Goal: Task Accomplishment & Management: Complete application form

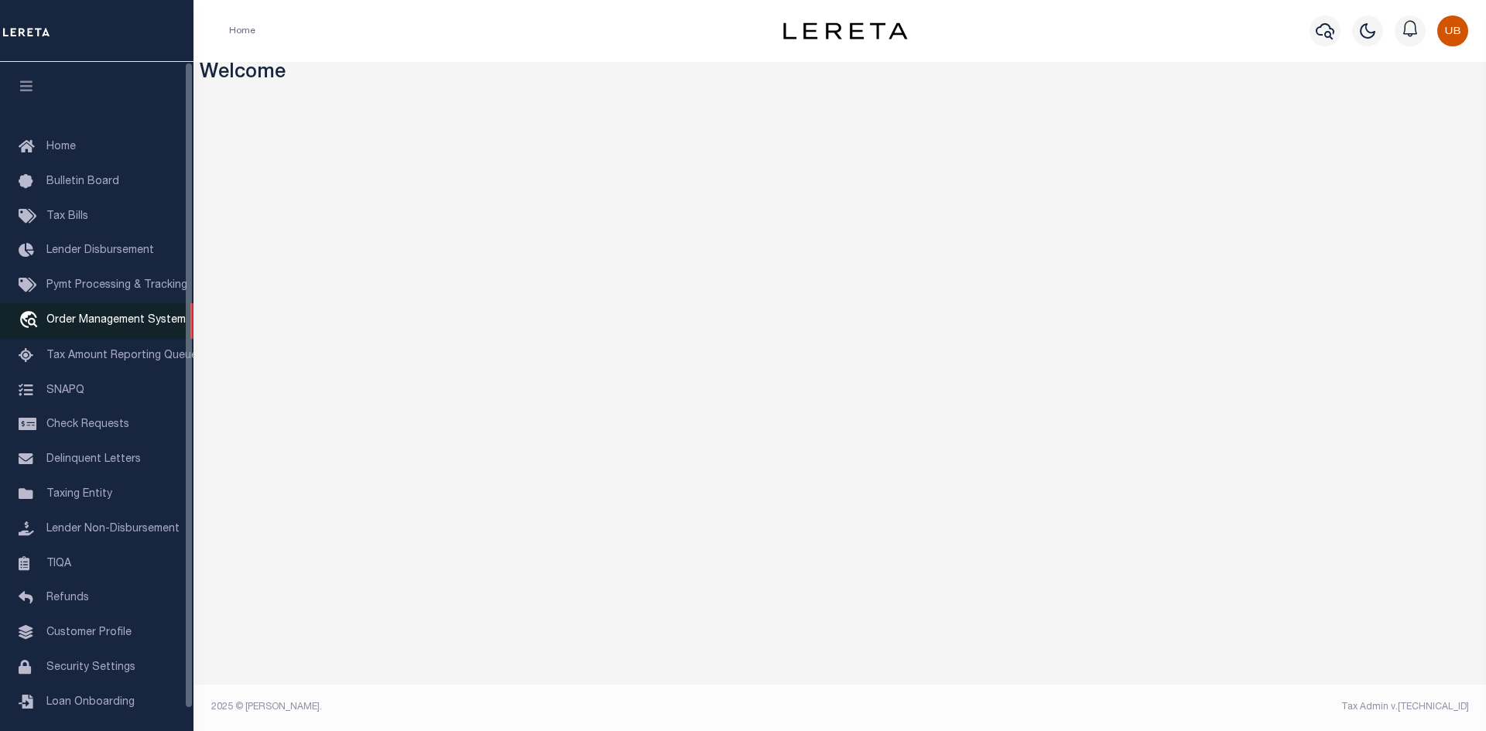
click at [92, 315] on link "travel_explore Order Management System" at bounding box center [96, 321] width 193 height 36
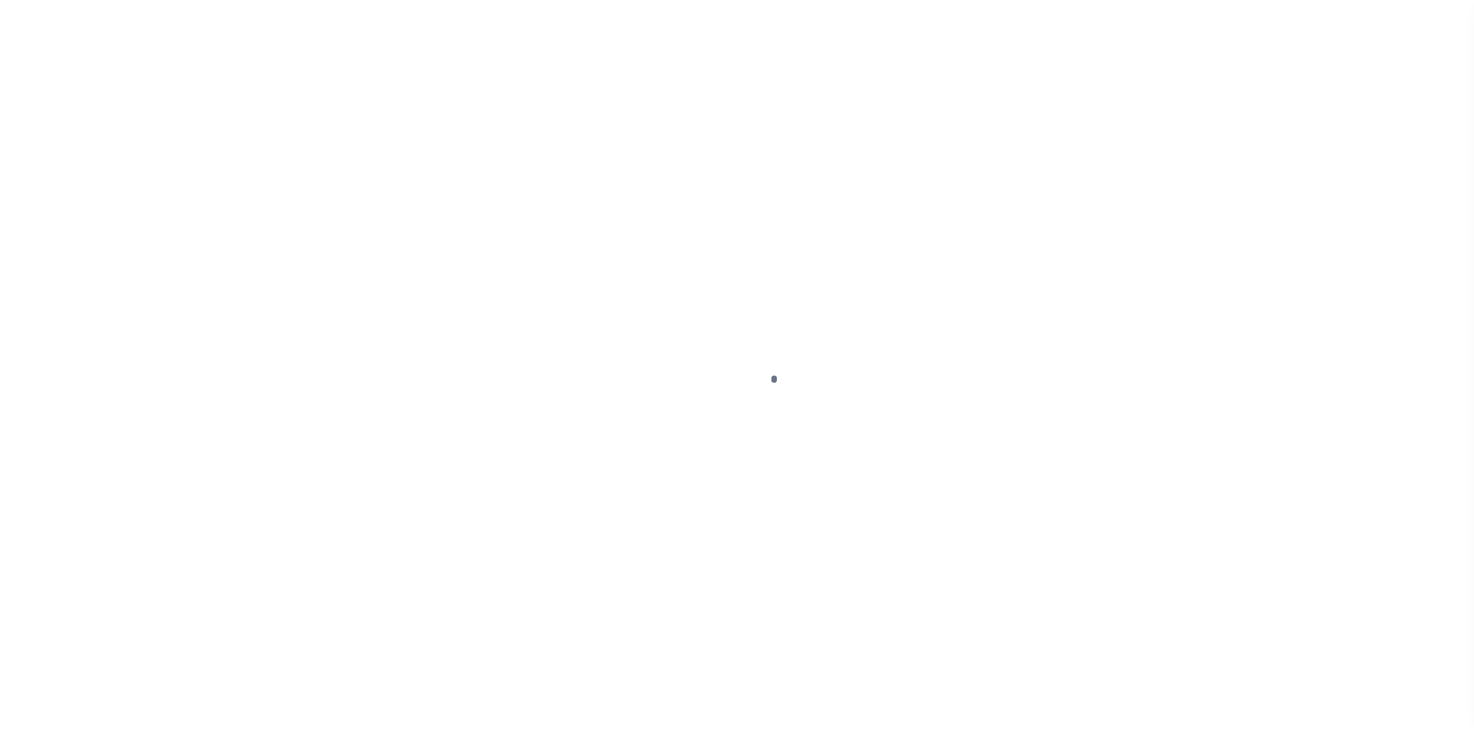
scroll to position [22, 0]
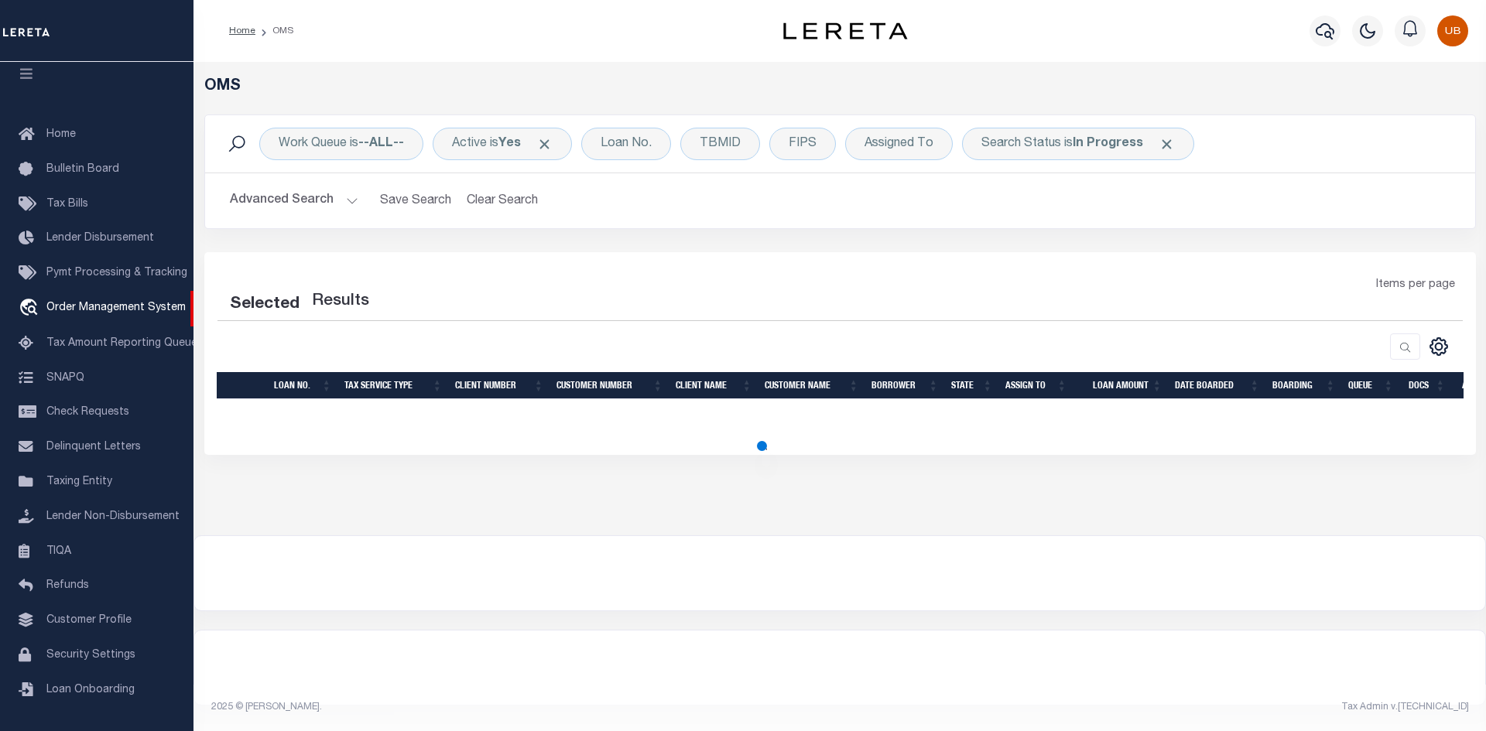
select select "200"
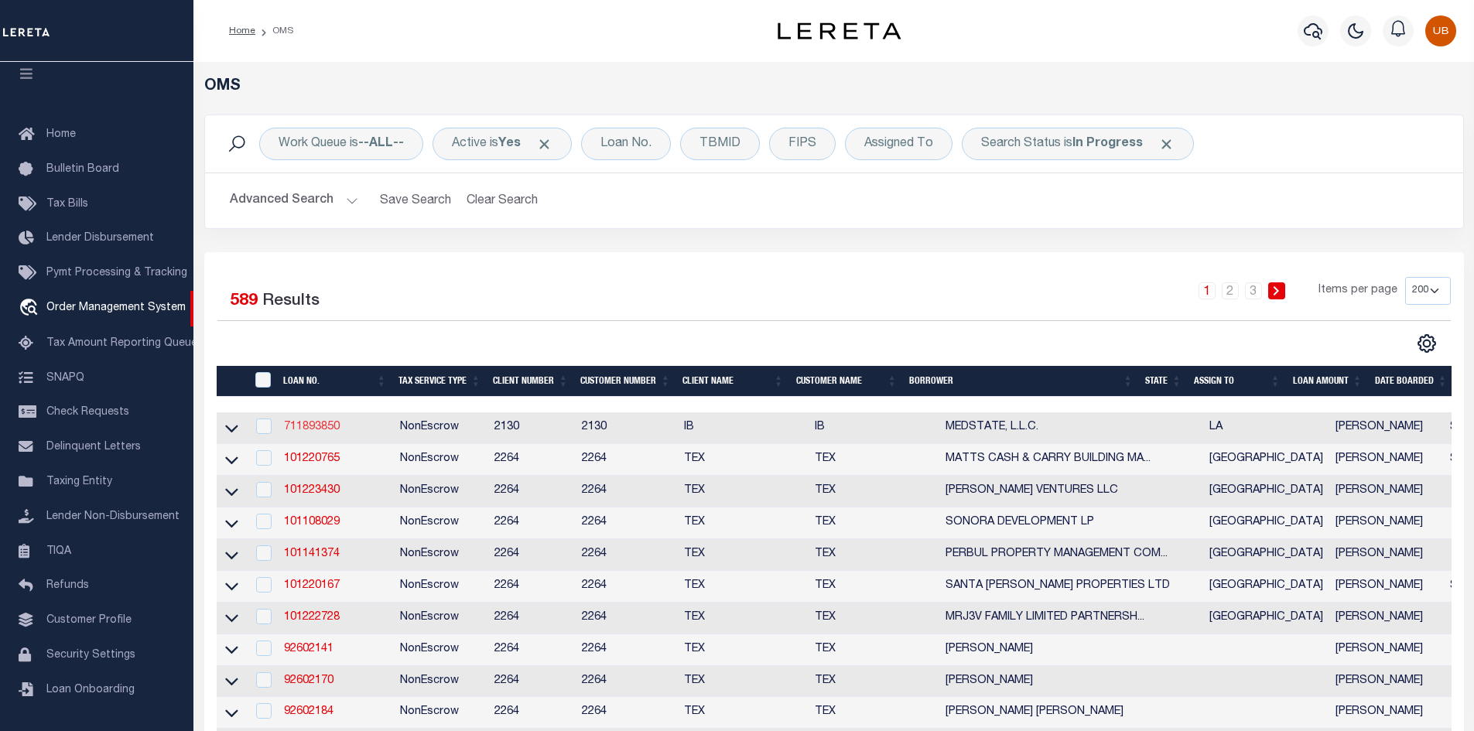
click at [326, 426] on link "711893850" at bounding box center [312, 427] width 56 height 11
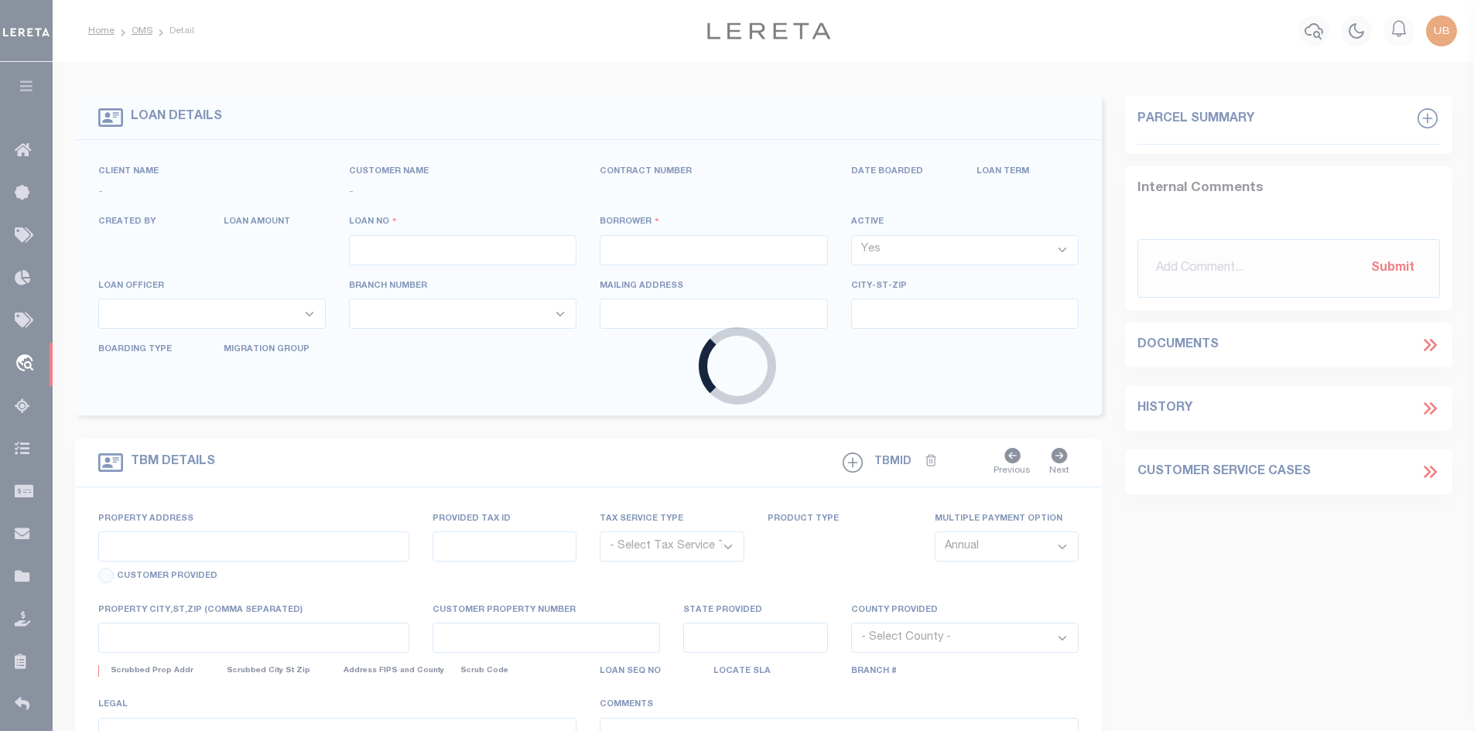
type input "711893850"
type input "MEDSTATE, L.L.C."
select select
type input "1203 S. TYLER ST., UNIT 3 AND 2-X"
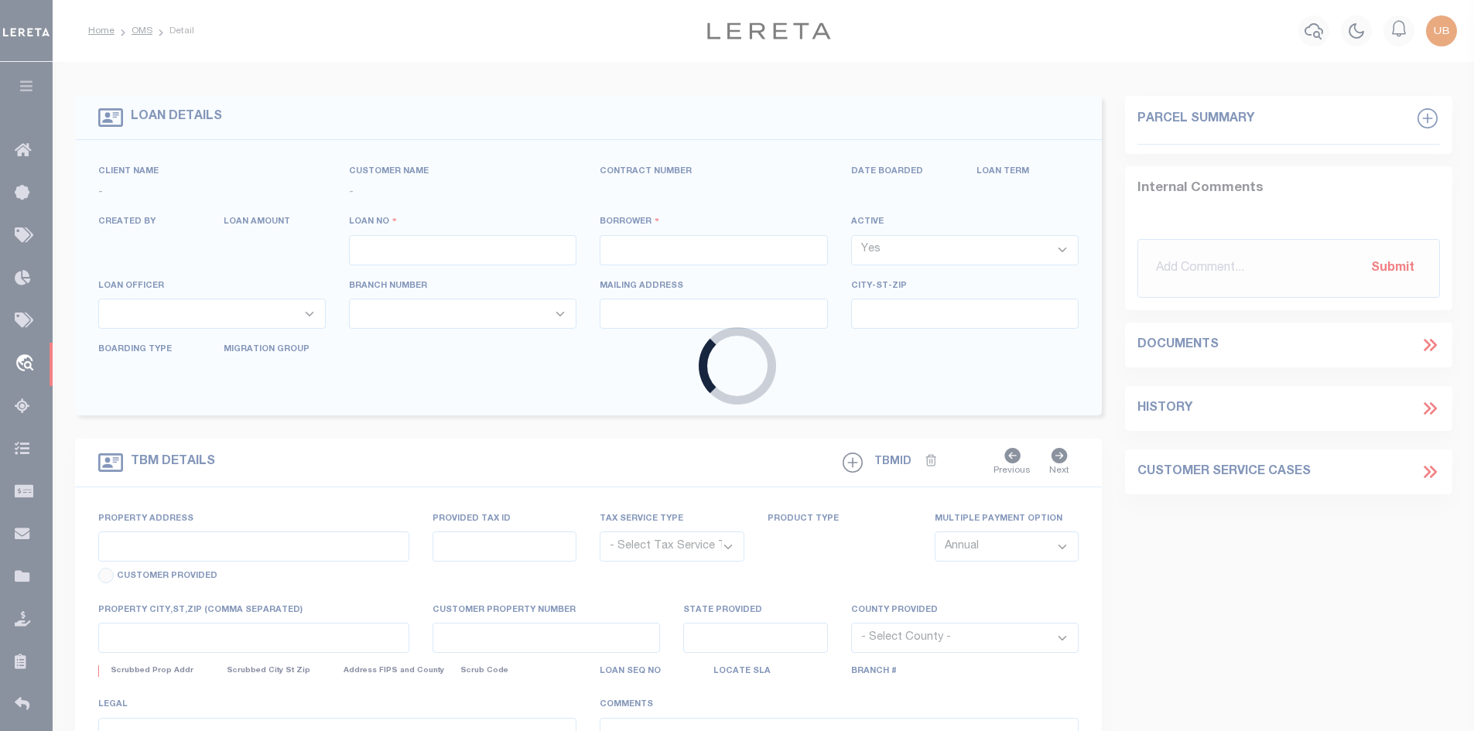
type input "COVINGTON LA 70433"
select select "NonEscrow"
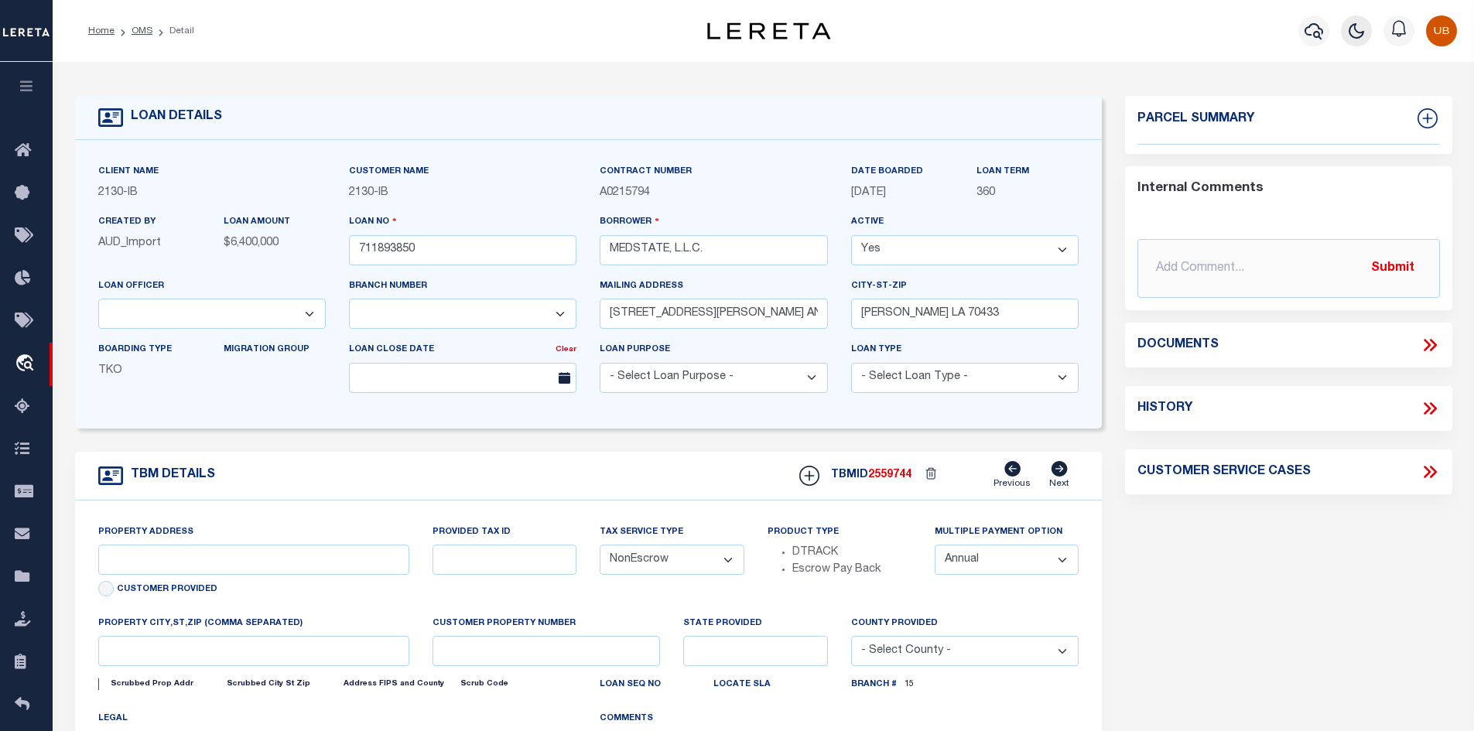
click at [1350, 38] on icon "button" at bounding box center [1356, 31] width 19 height 19
select select "2464"
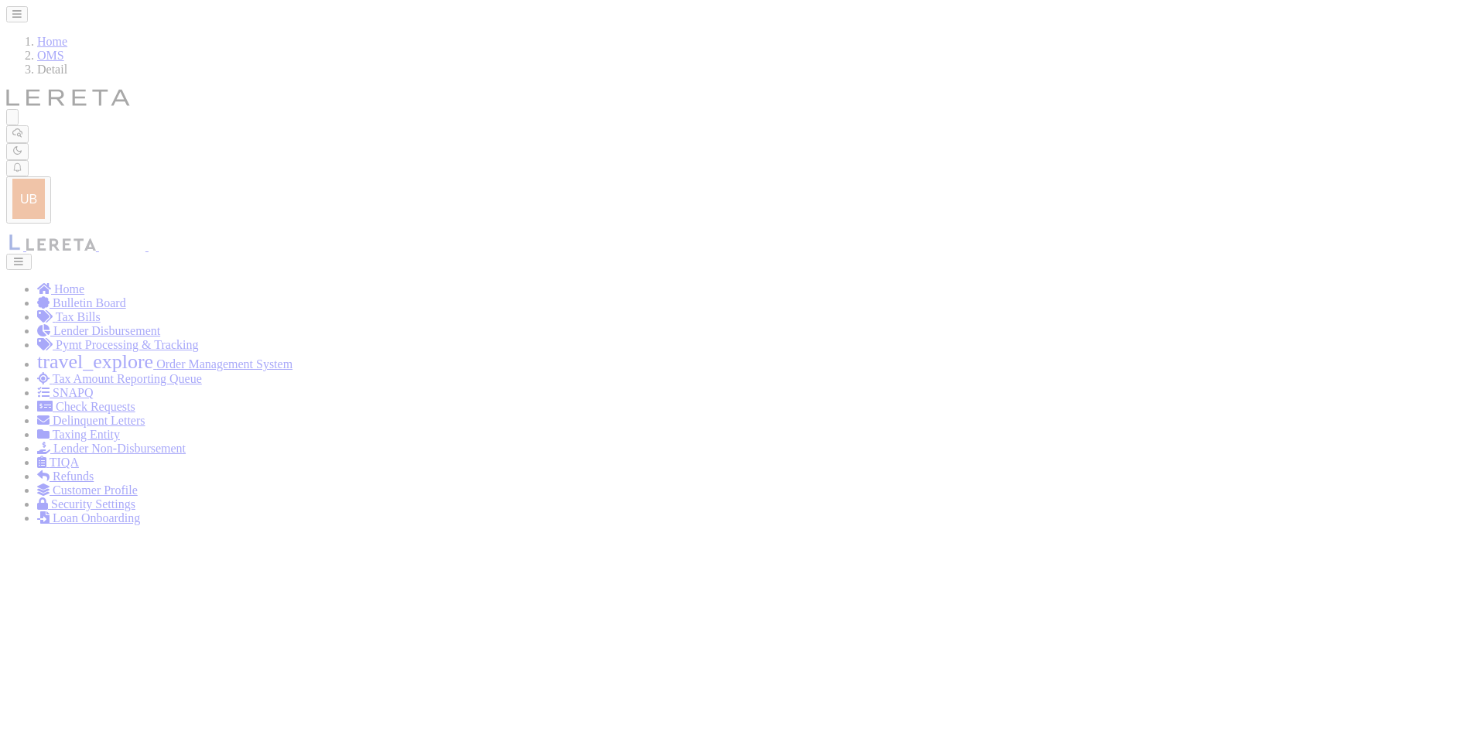
type input "1203 S. TYLER ST., UNIT 3 AND 2-X"
type input "1068111276"
select select
type input "COVINGTON LA 70433"
type input "Eastern"
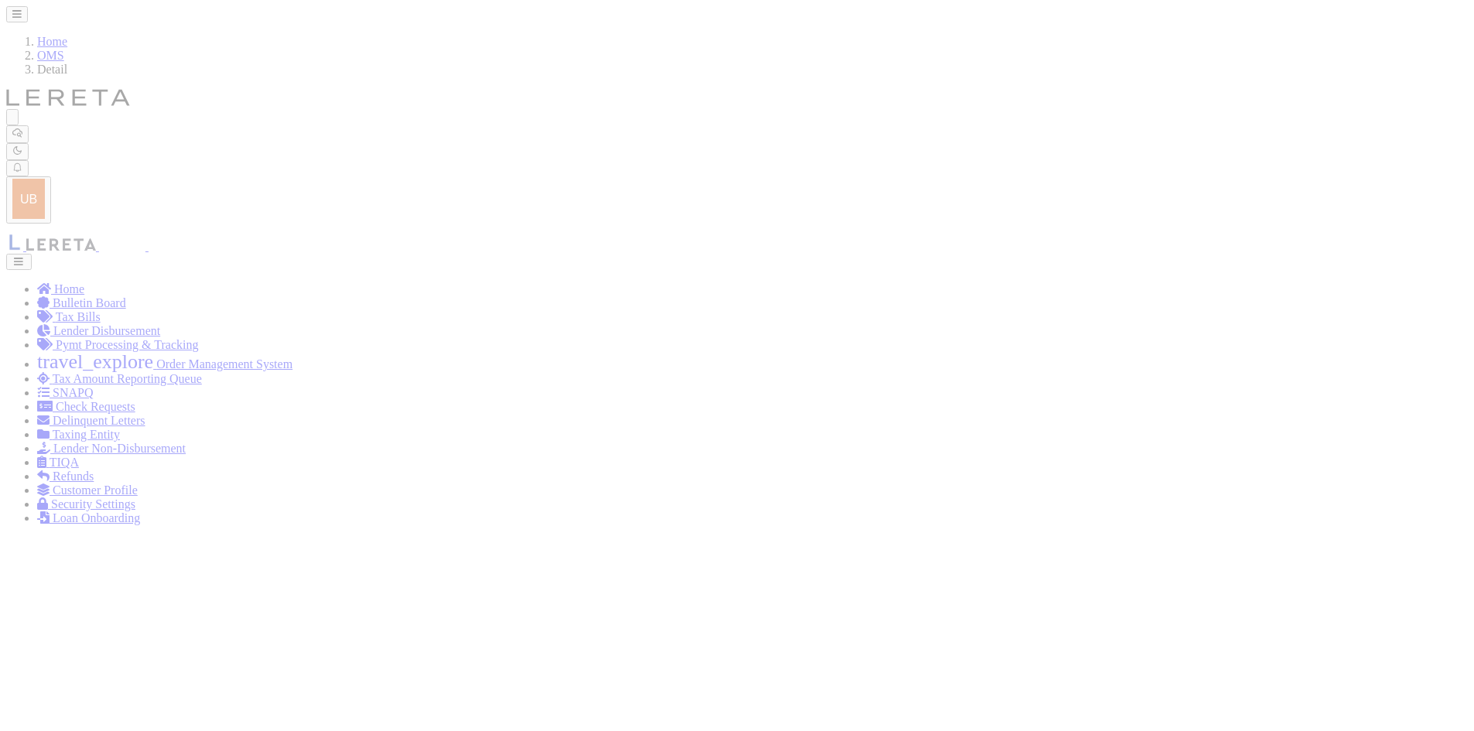
type input "LA"
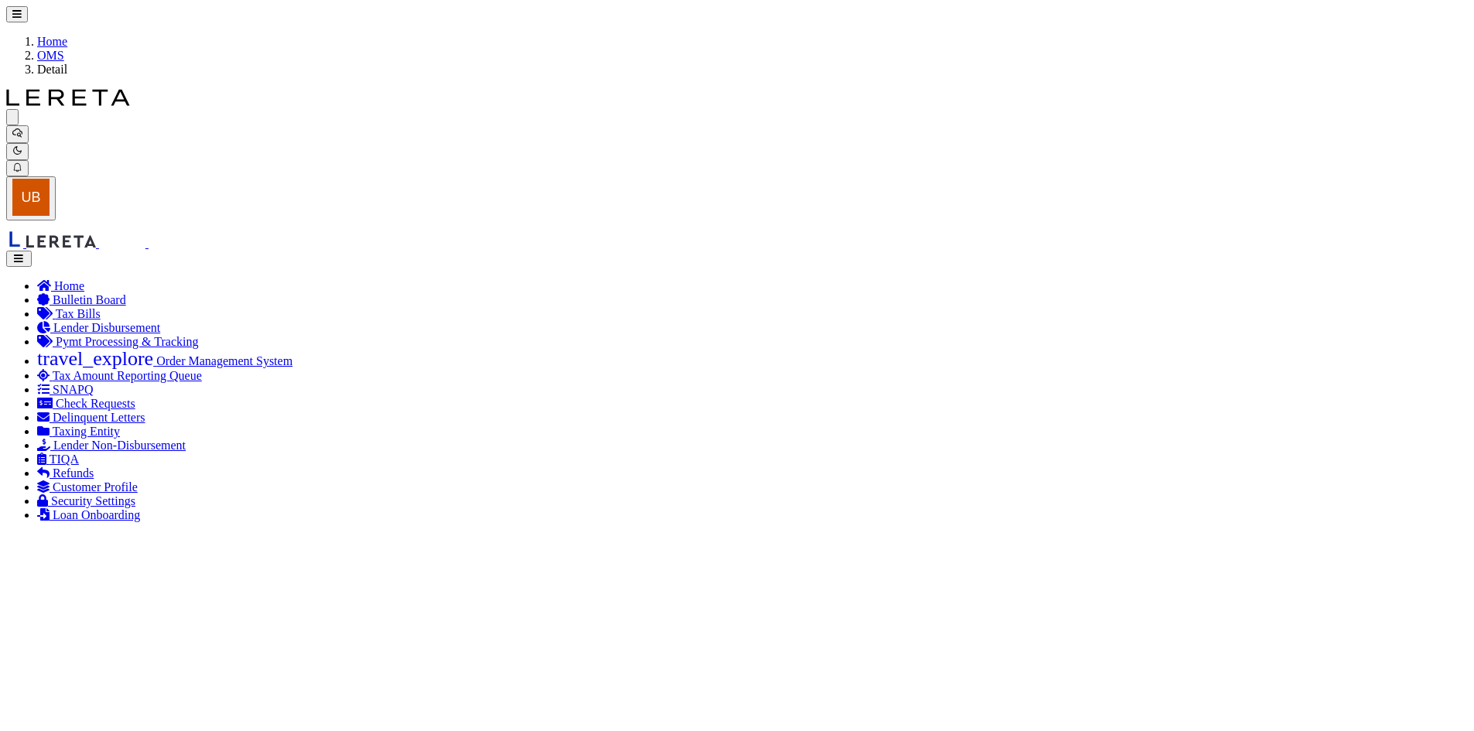
click at [12, 251] on button "button" at bounding box center [19, 259] width 26 height 16
select select "4950"
type input "400021500"
type input "Lillian Smith Kirkley"
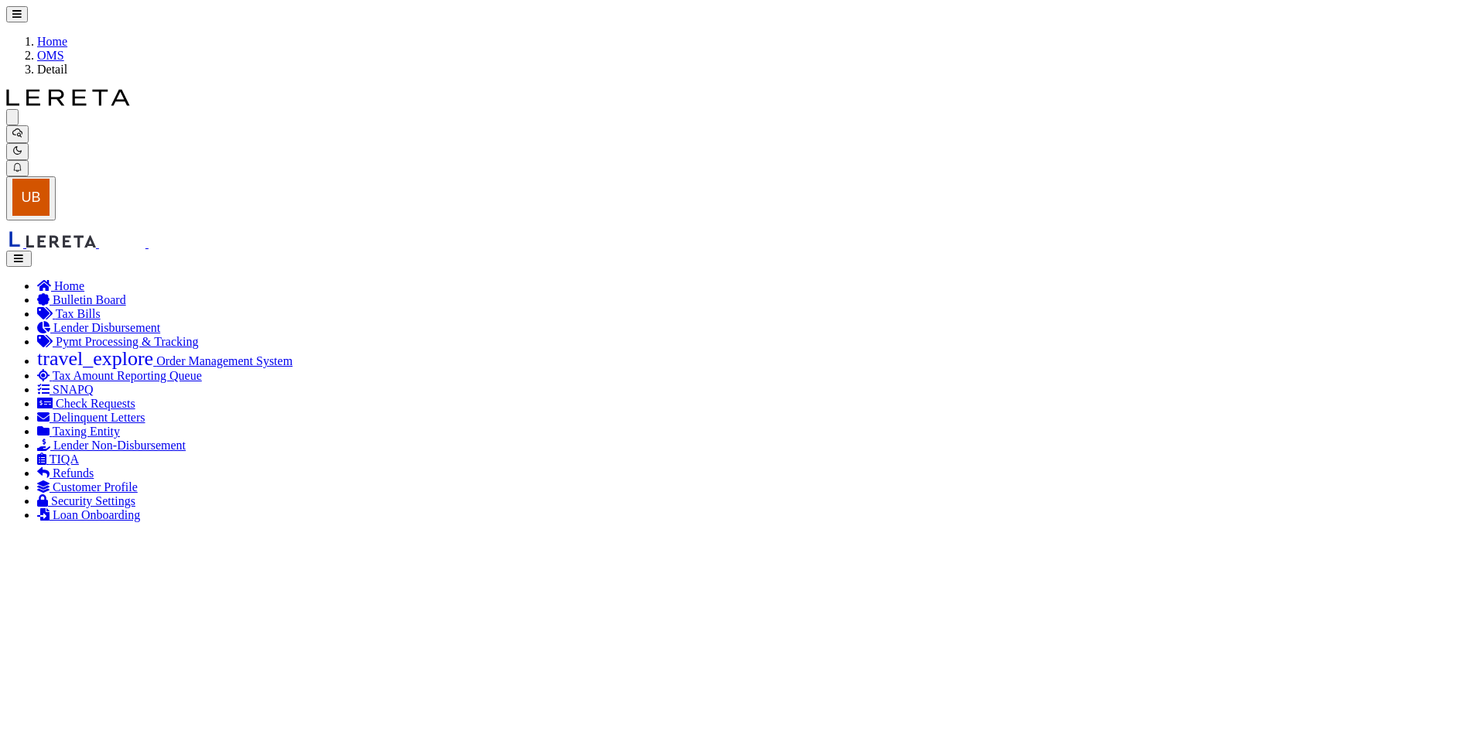
select select
select select "10"
select select "4117"
type input "1915 Brundrette"
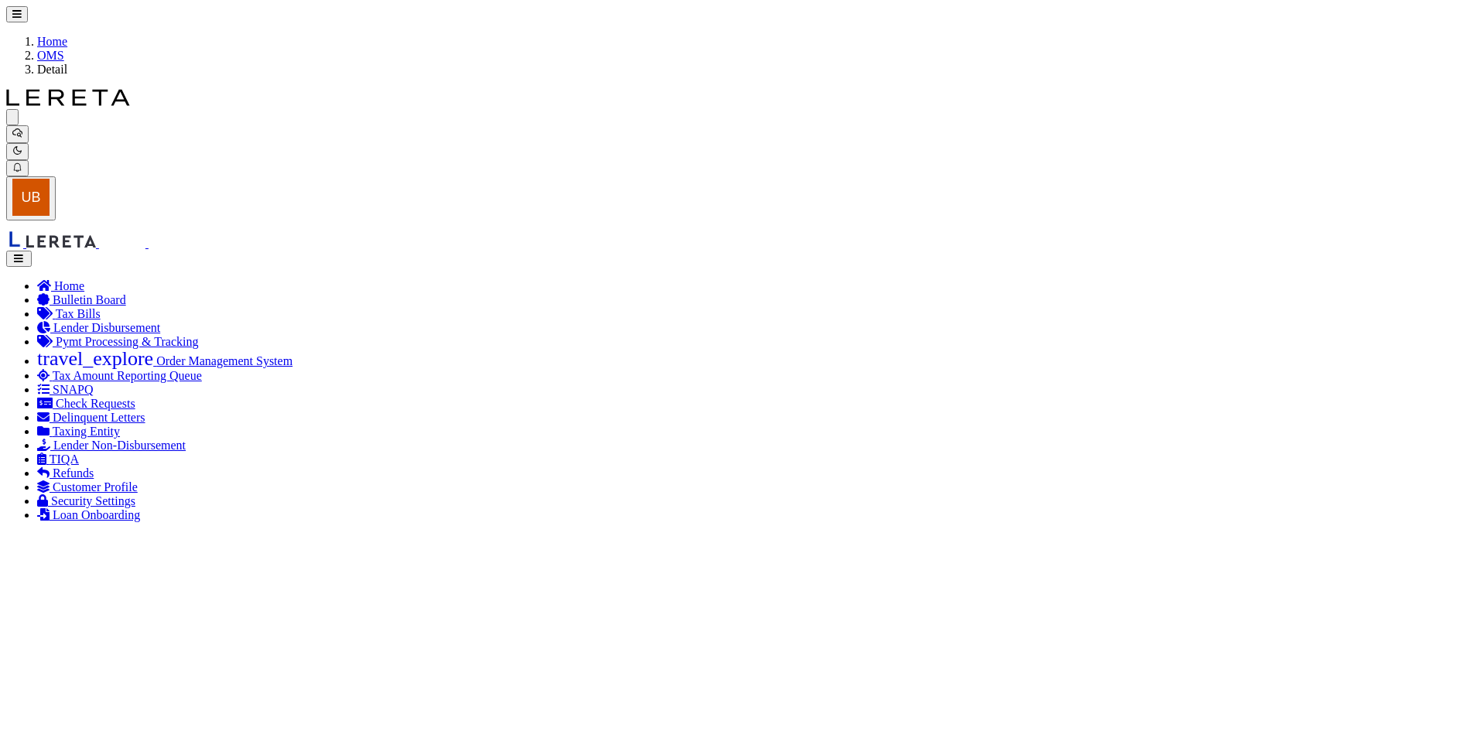
select select
type input "[GEOGRAPHIC_DATA]"
select select "[GEOGRAPHIC_DATA]"
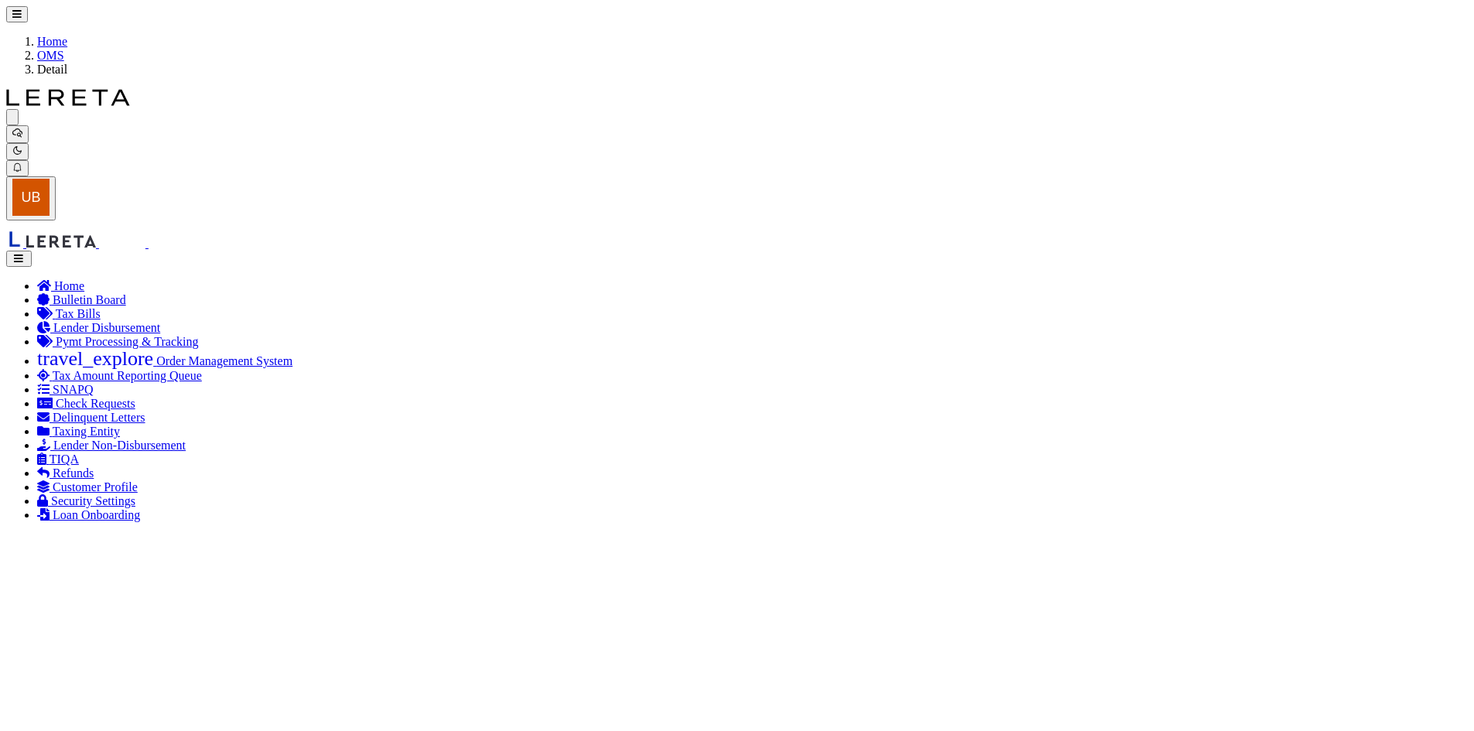
drag, startPoint x: 176, startPoint y: 60, endPoint x: 290, endPoint y: 112, distance: 125.7
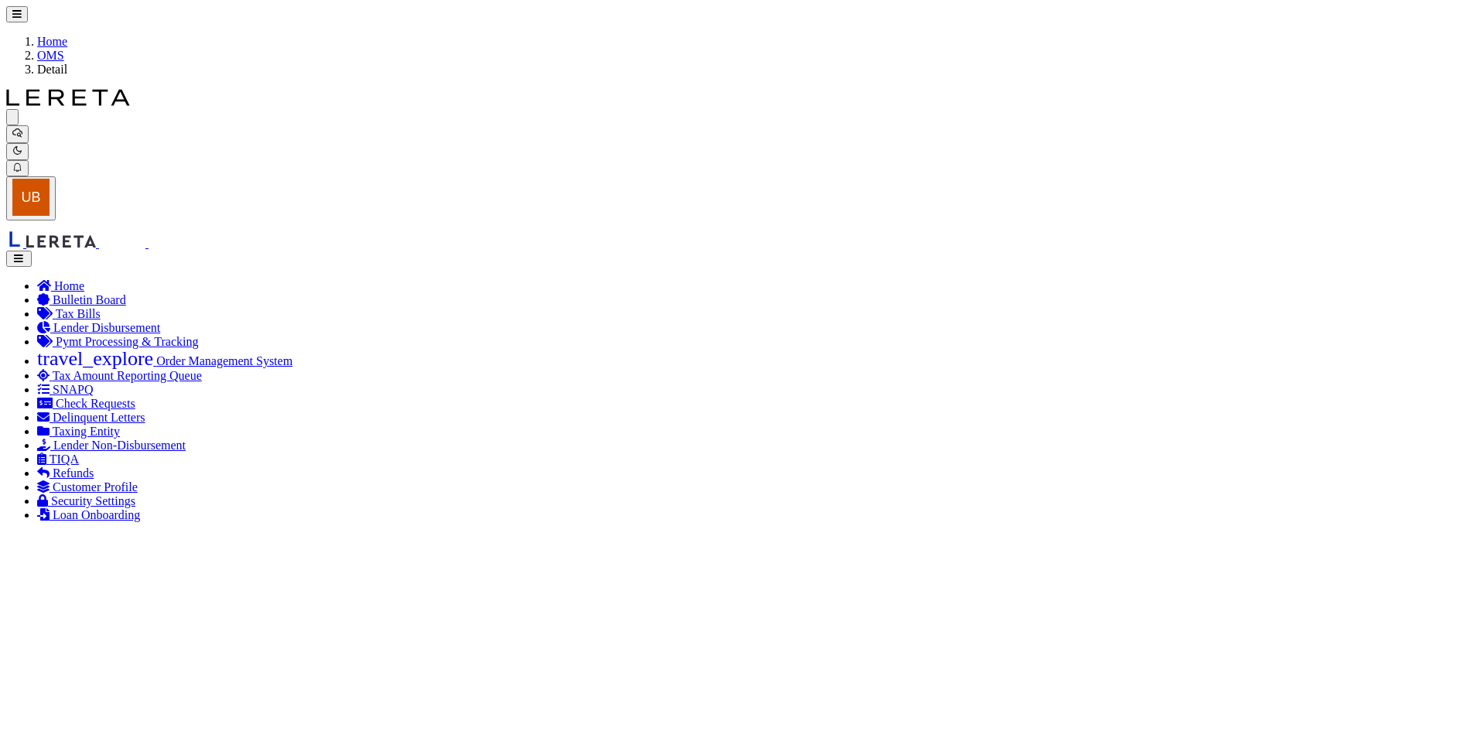
scroll to position [0, 0]
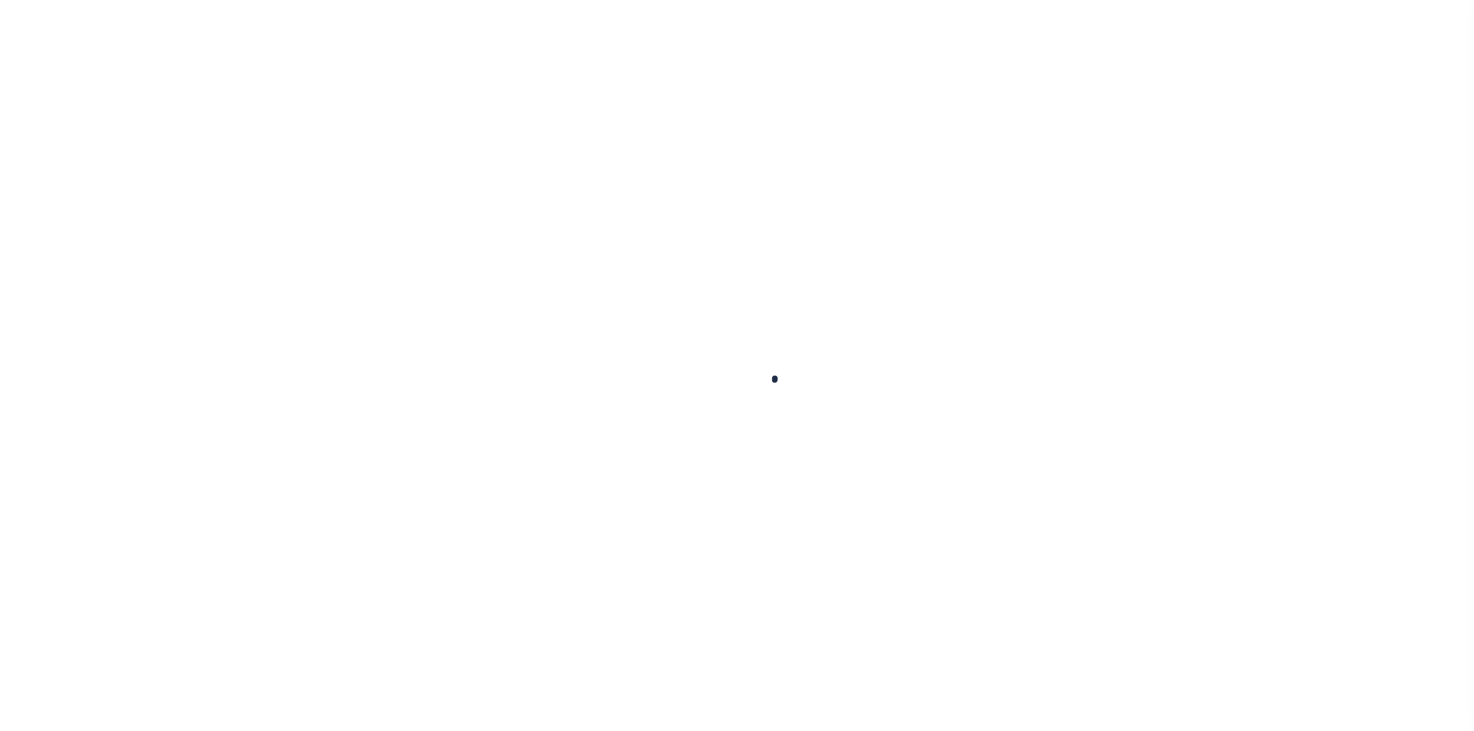
select select "10"
select select "NonEscrow"
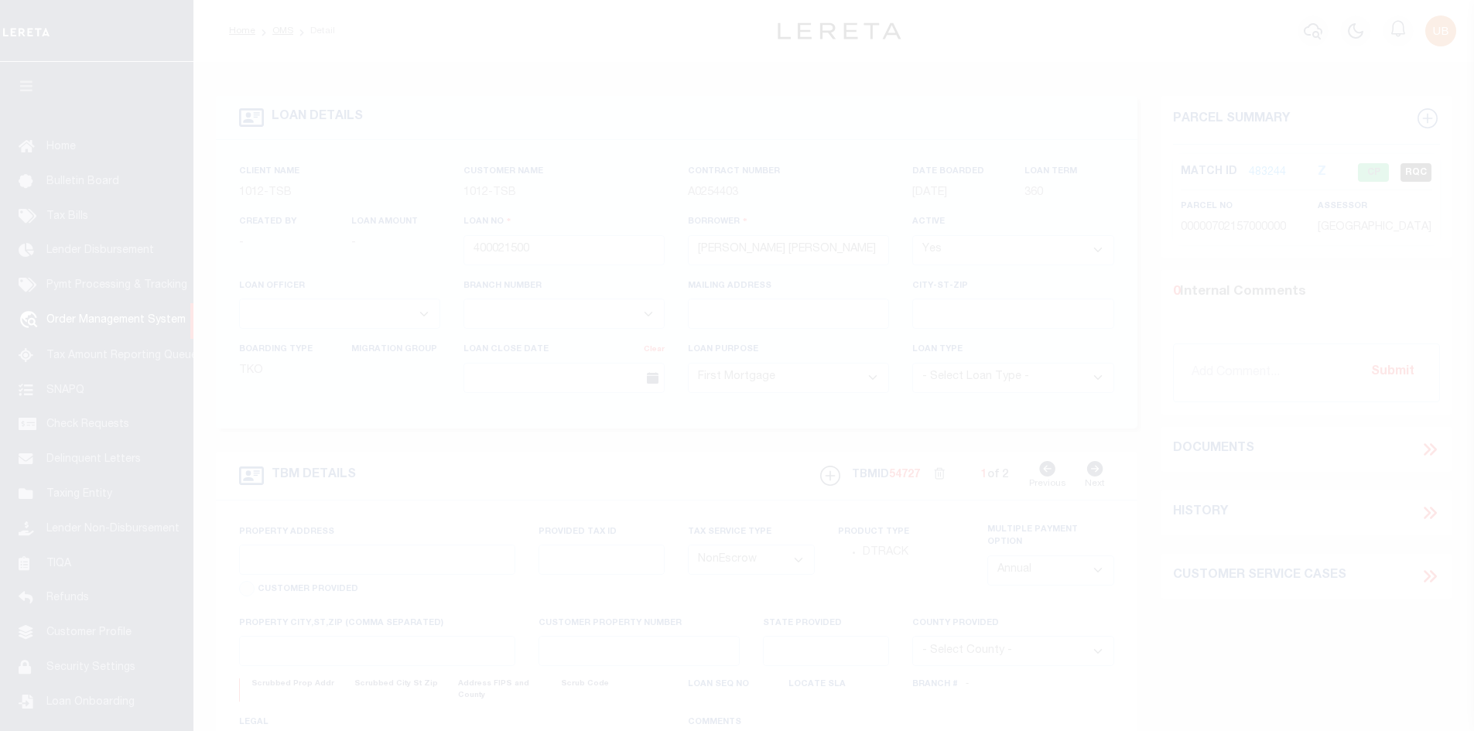
scroll to position [19, 0]
select select "4117"
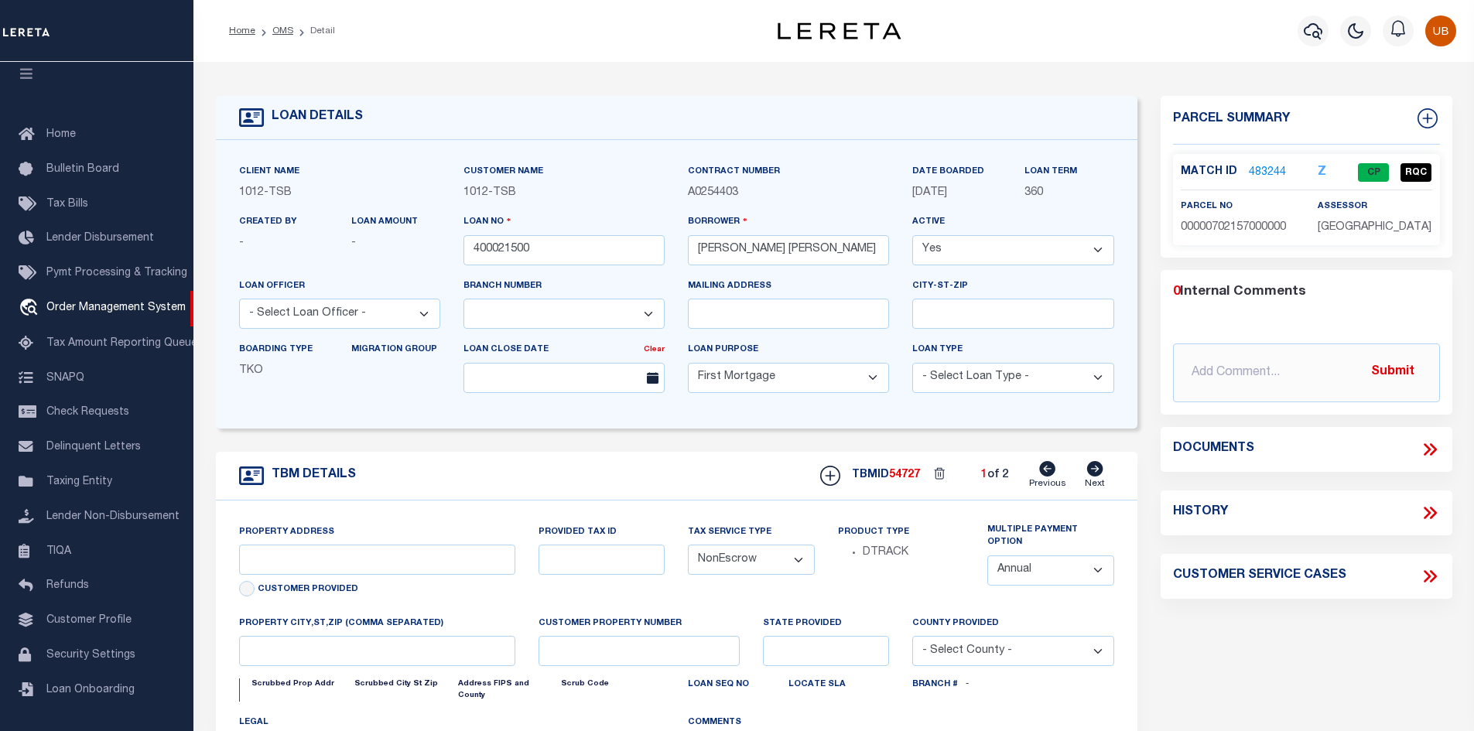
type input "1915 Brundrette"
select select
type input "[GEOGRAPHIC_DATA]"
select select "[GEOGRAPHIC_DATA]"
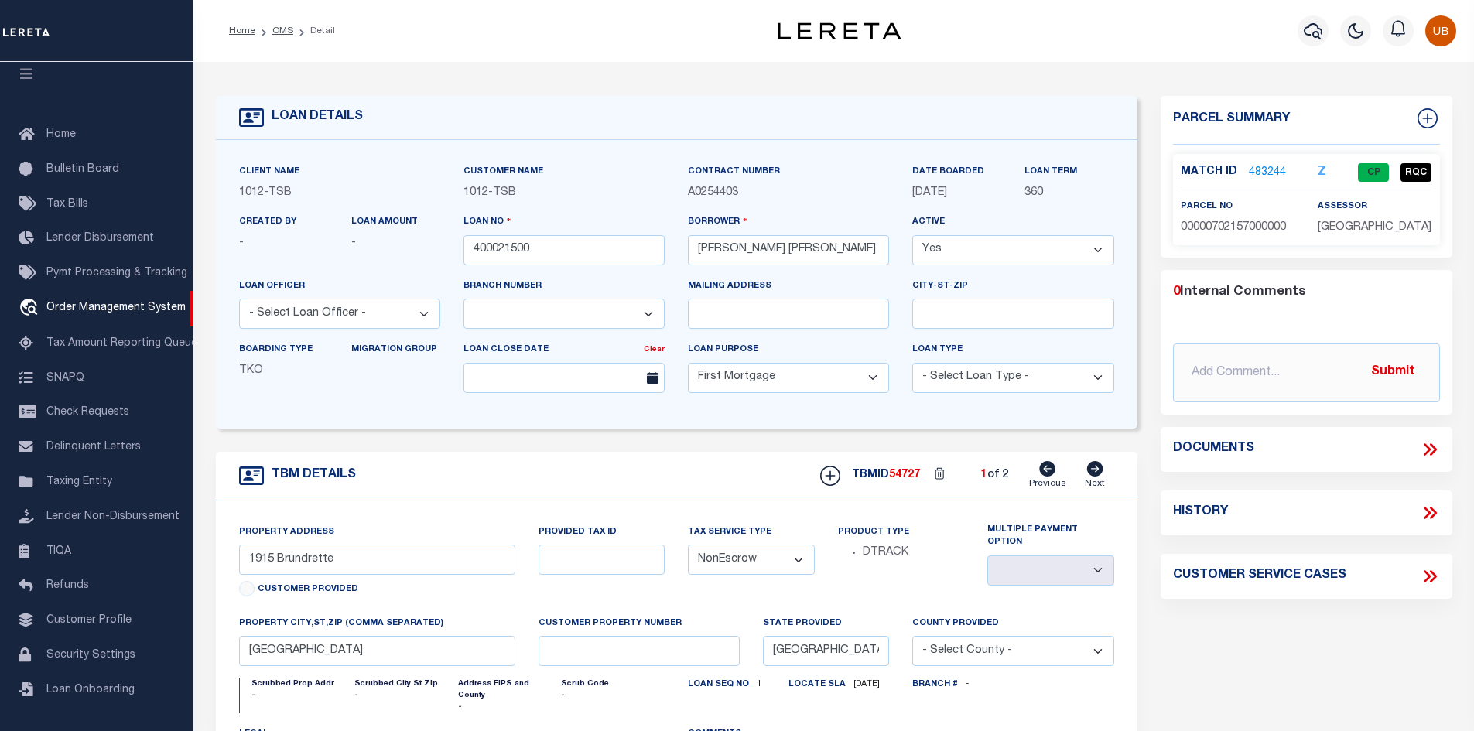
click at [1440, 453] on icon at bounding box center [1430, 450] width 20 height 20
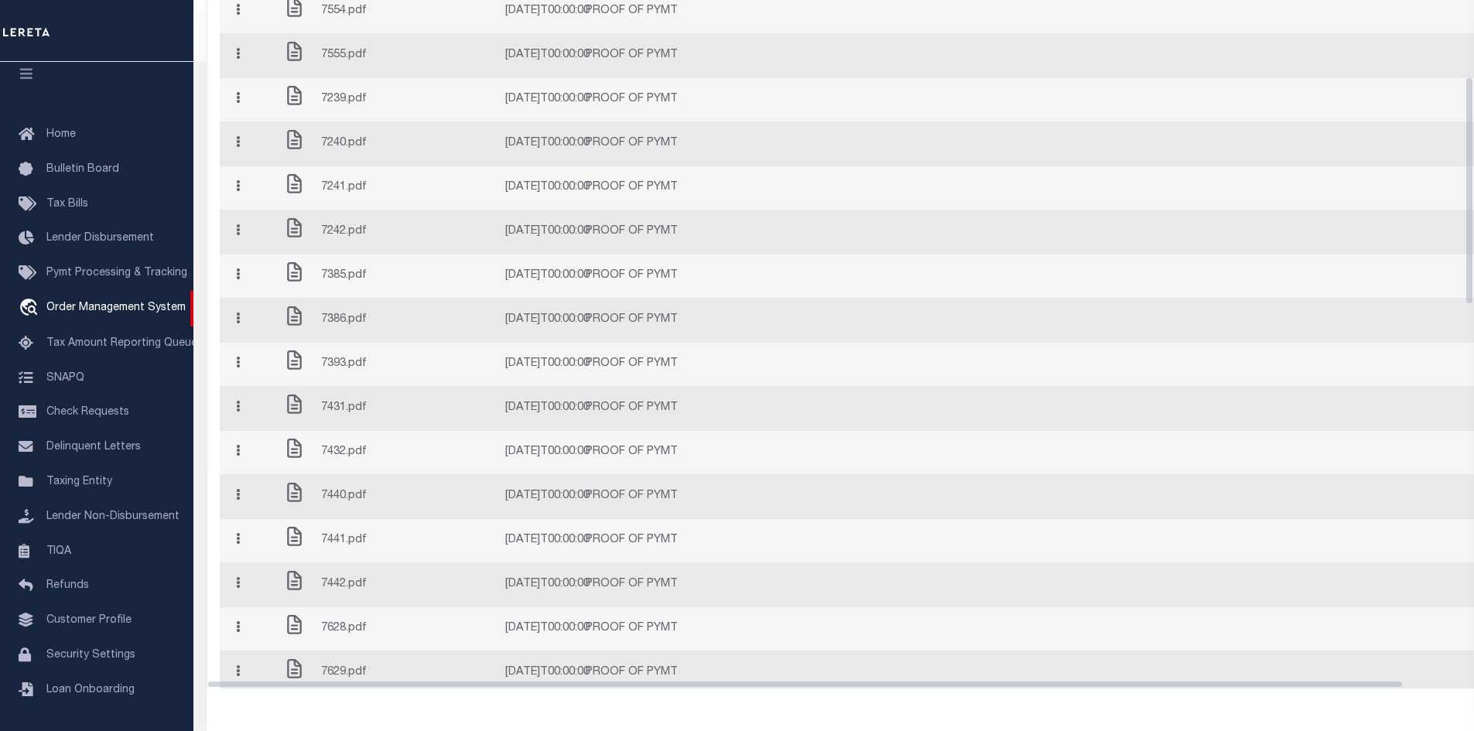
scroll to position [0, 0]
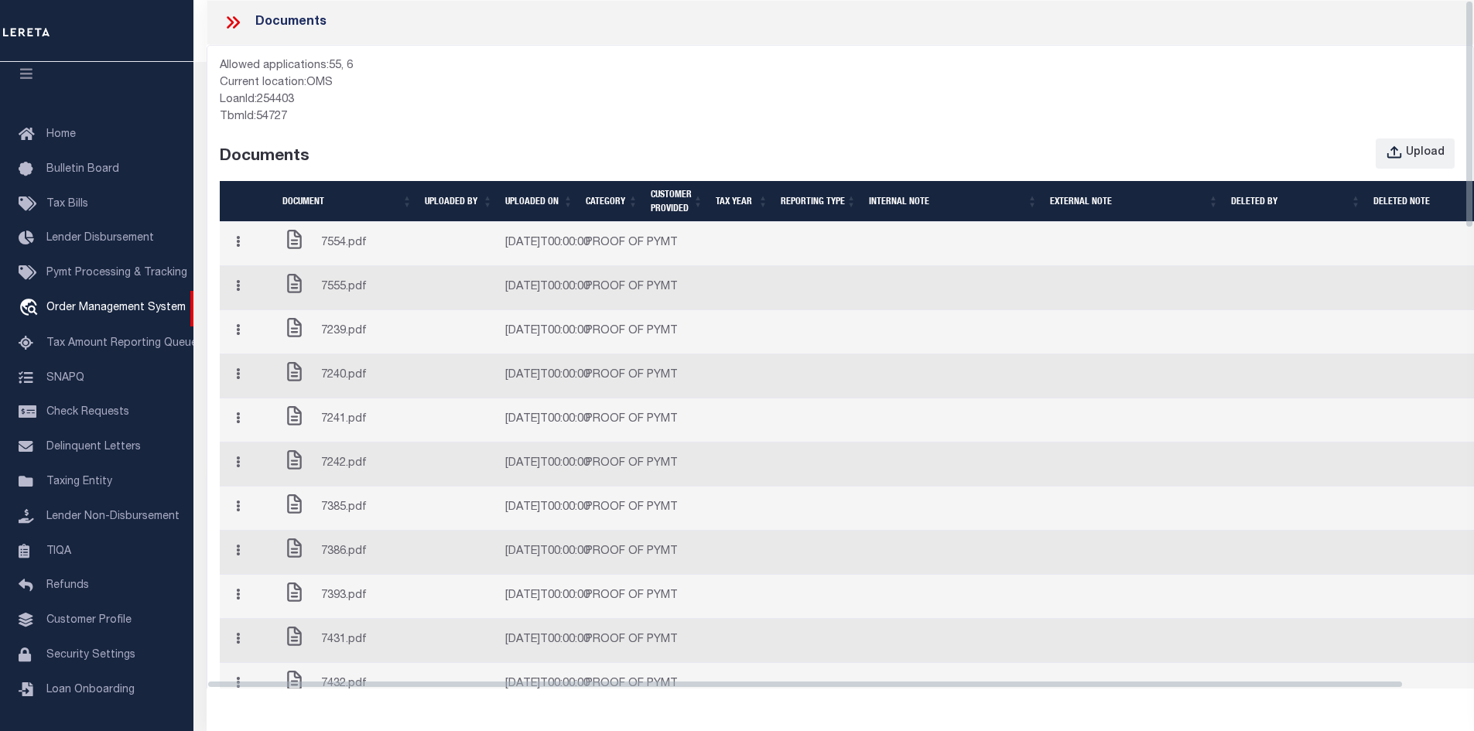
click at [237, 21] on icon at bounding box center [236, 22] width 7 height 12
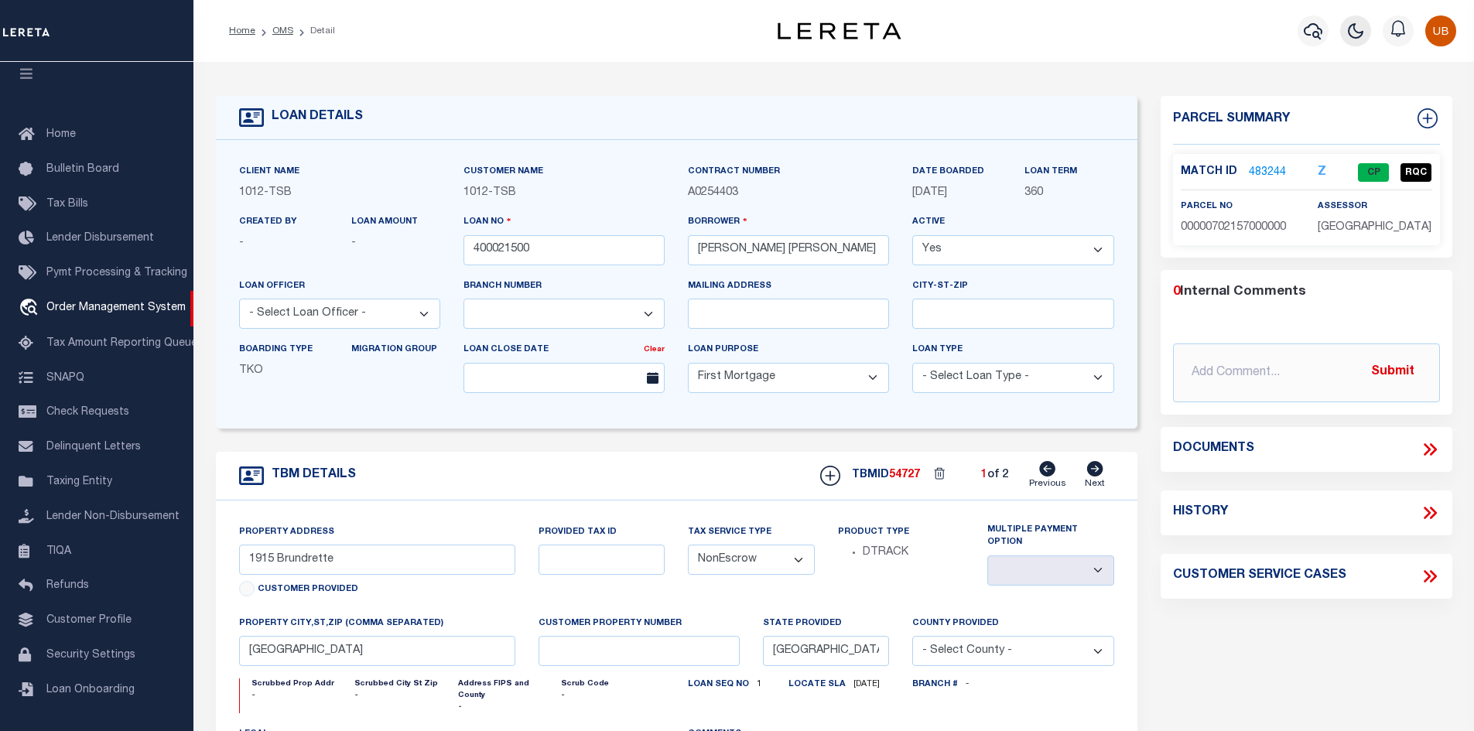
click at [1354, 39] on icon "button" at bounding box center [1356, 31] width 19 height 19
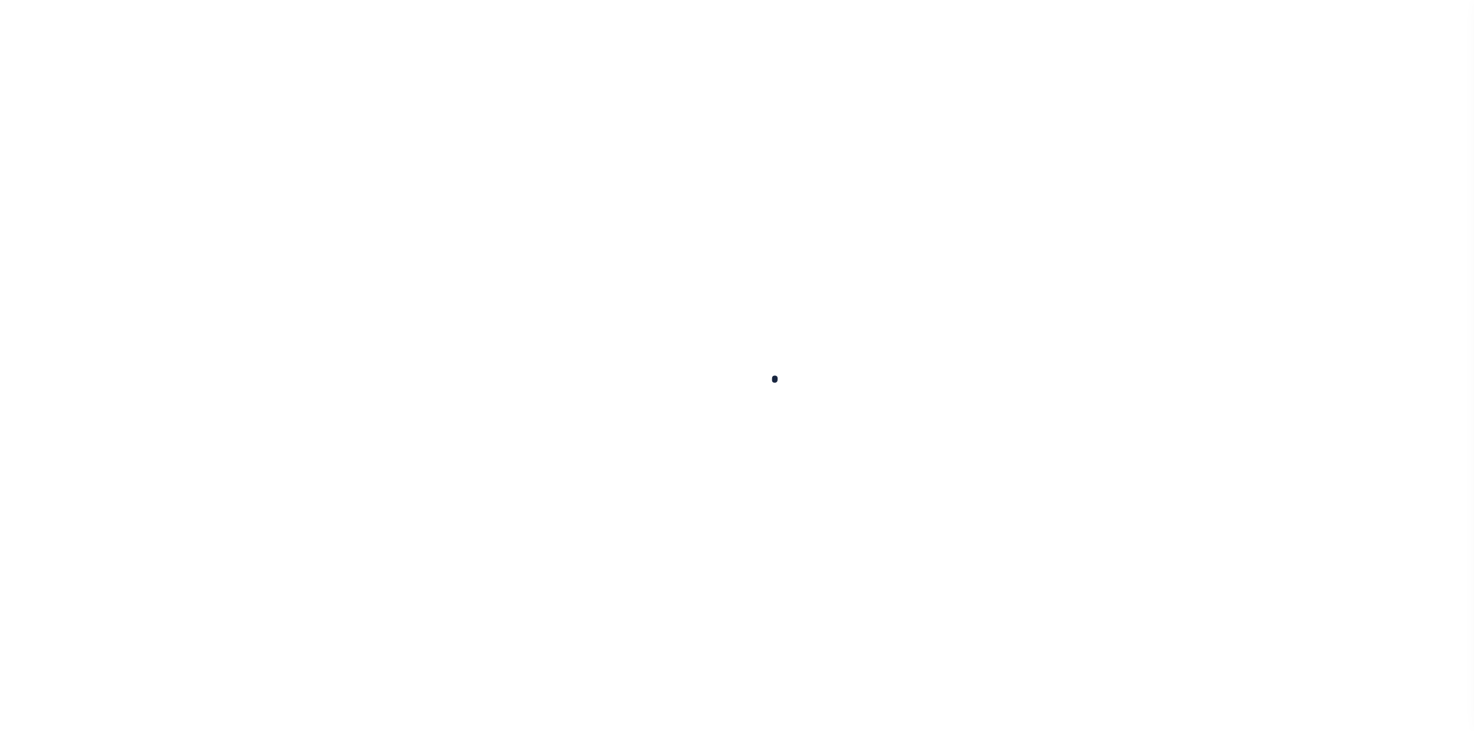
type input "400021500"
type input "Lillian Smith Kirkley"
select select
select select "10"
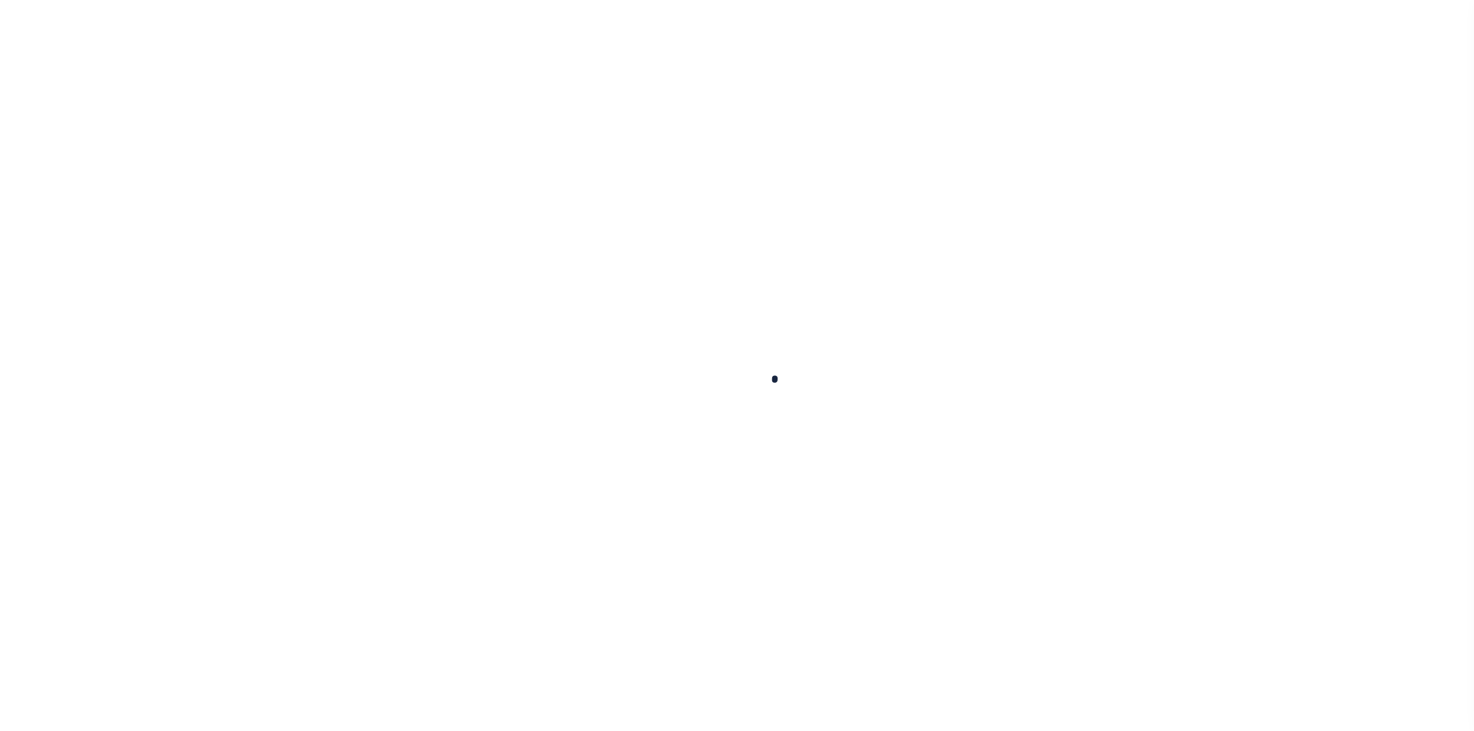
select select "NonEscrow"
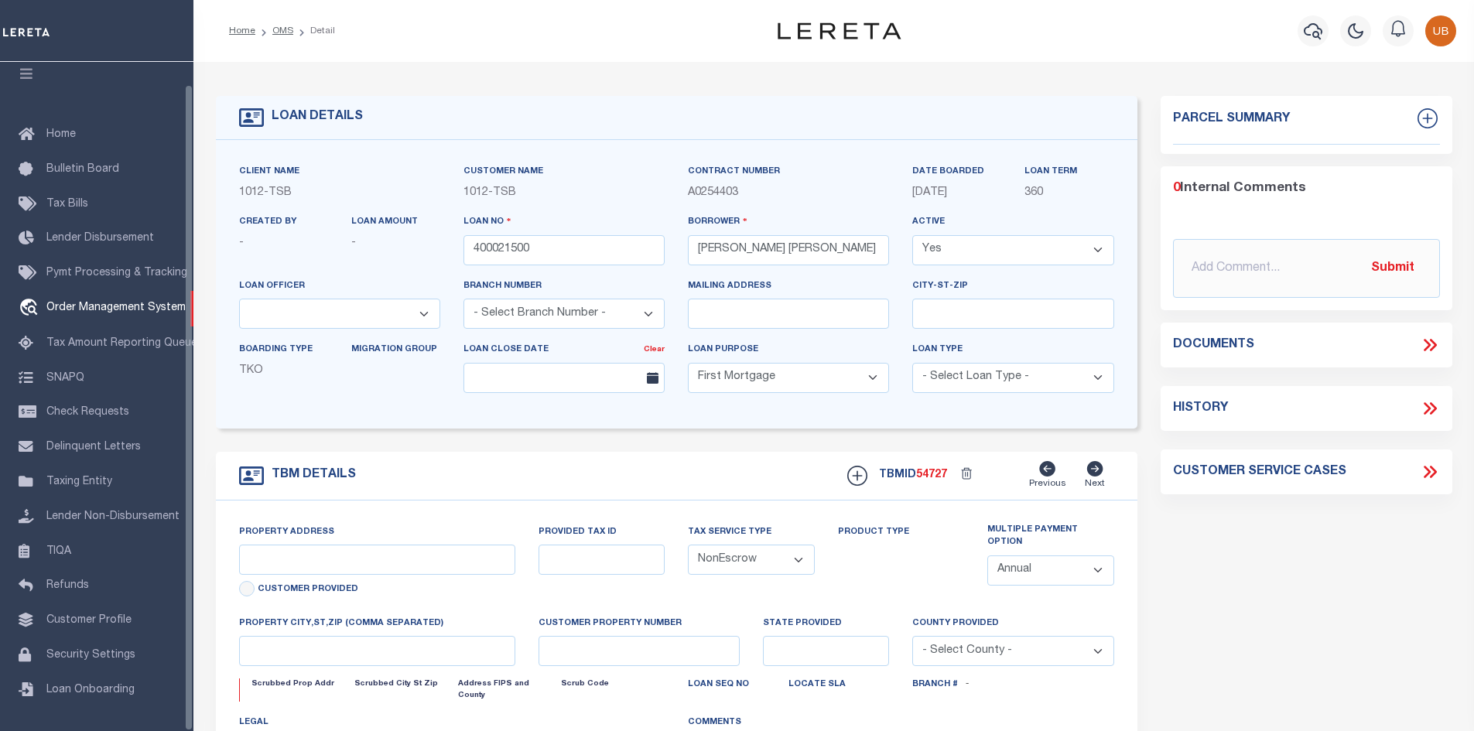
select select "4117"
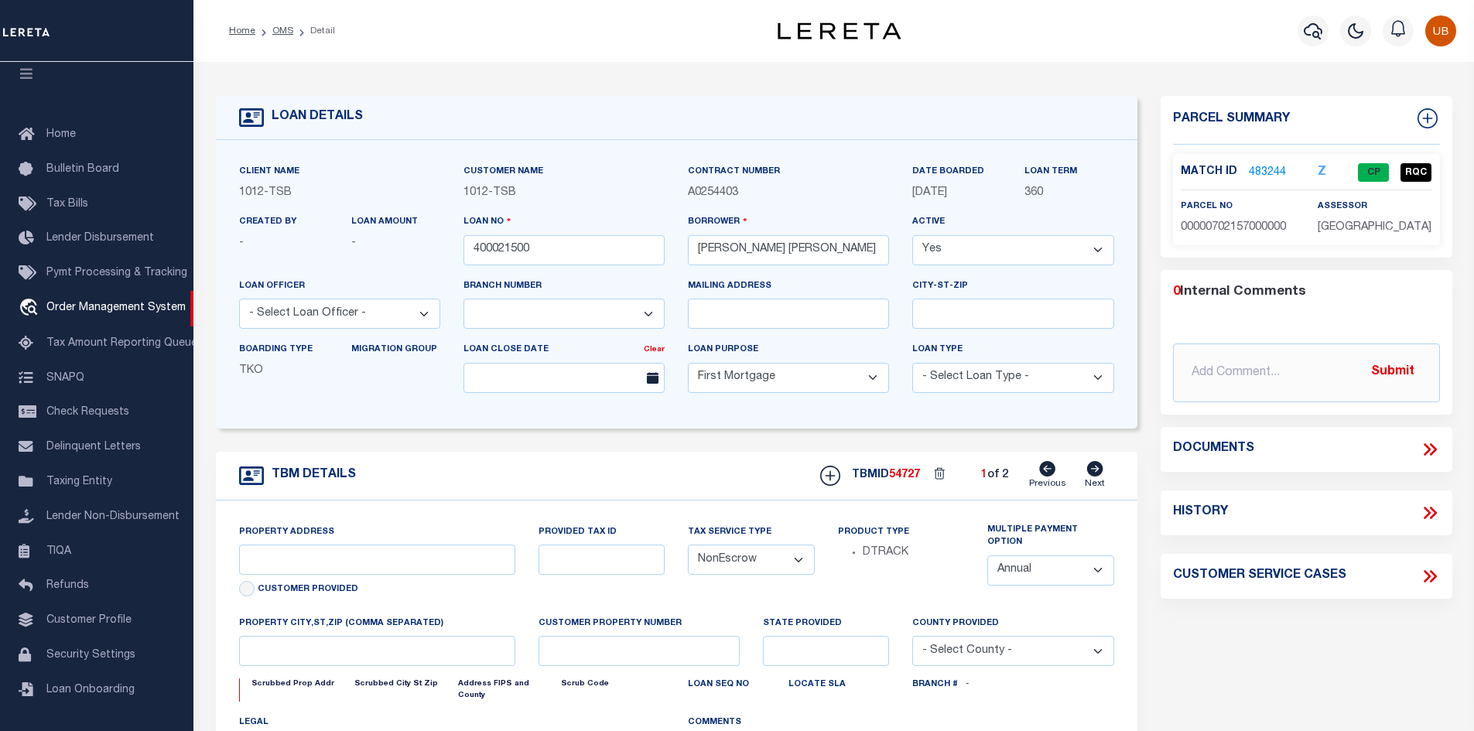
type input "1915 Brundrette"
select select
type input "[GEOGRAPHIC_DATA]"
select select "[GEOGRAPHIC_DATA]"
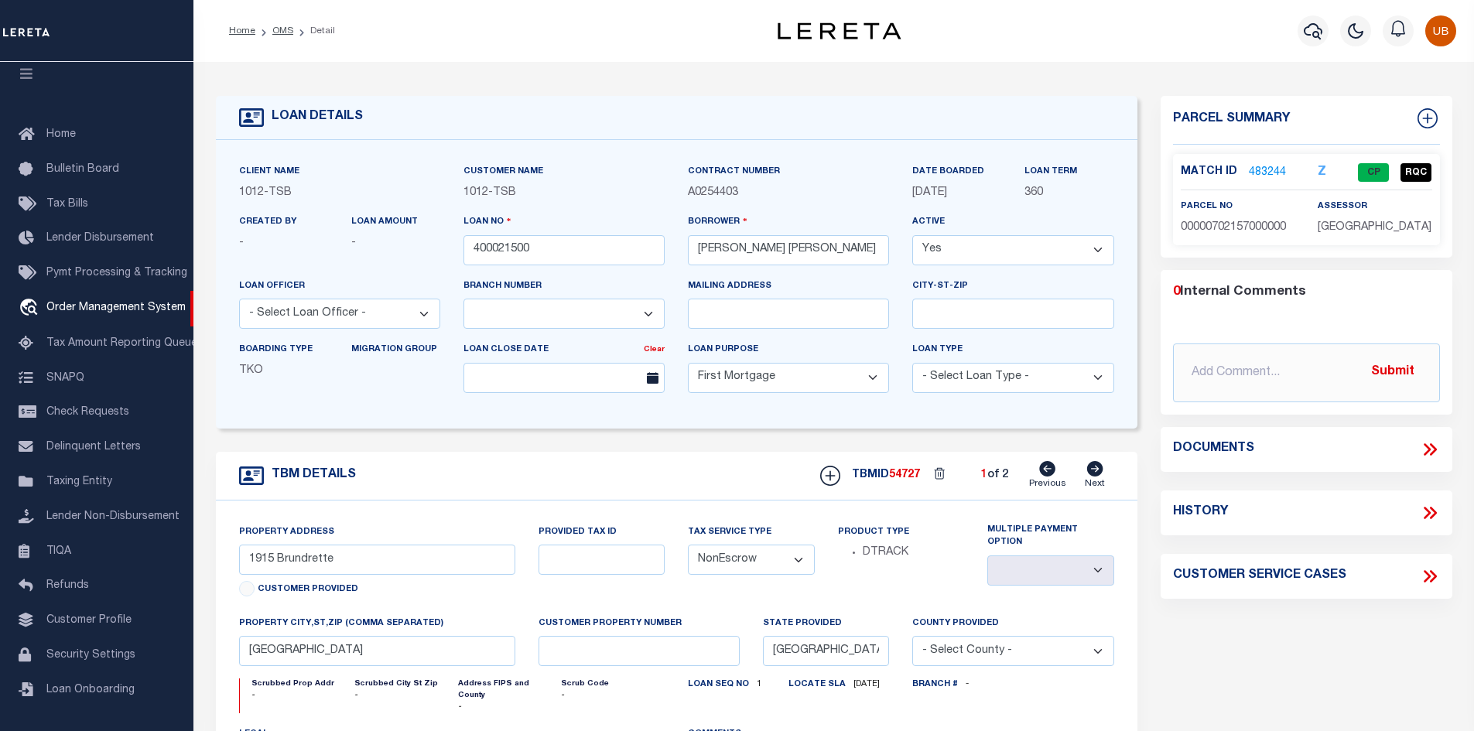
click at [1436, 449] on icon at bounding box center [1430, 450] width 20 height 20
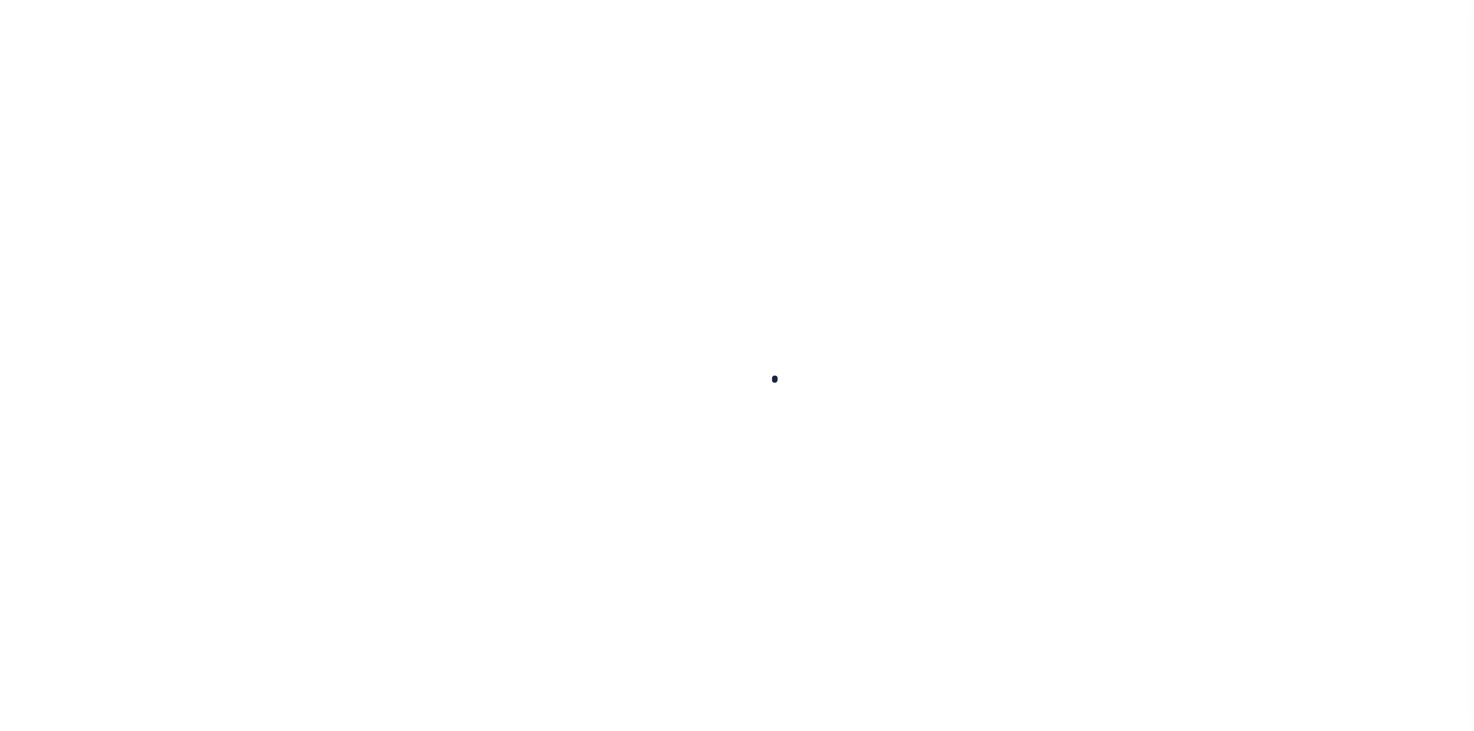
type input "400021500"
type input "[PERSON_NAME] [PERSON_NAME]"
select select
select select "10"
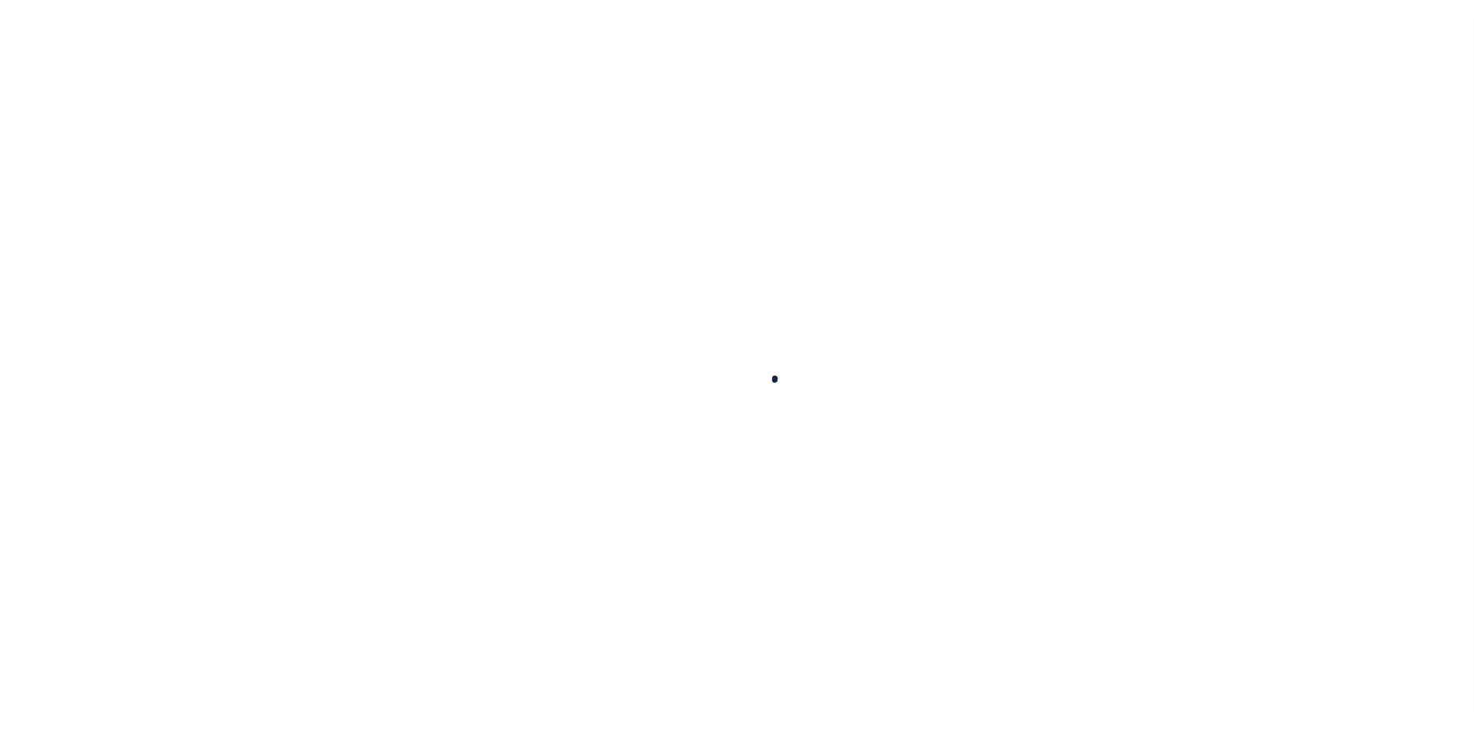
select select "NonEscrow"
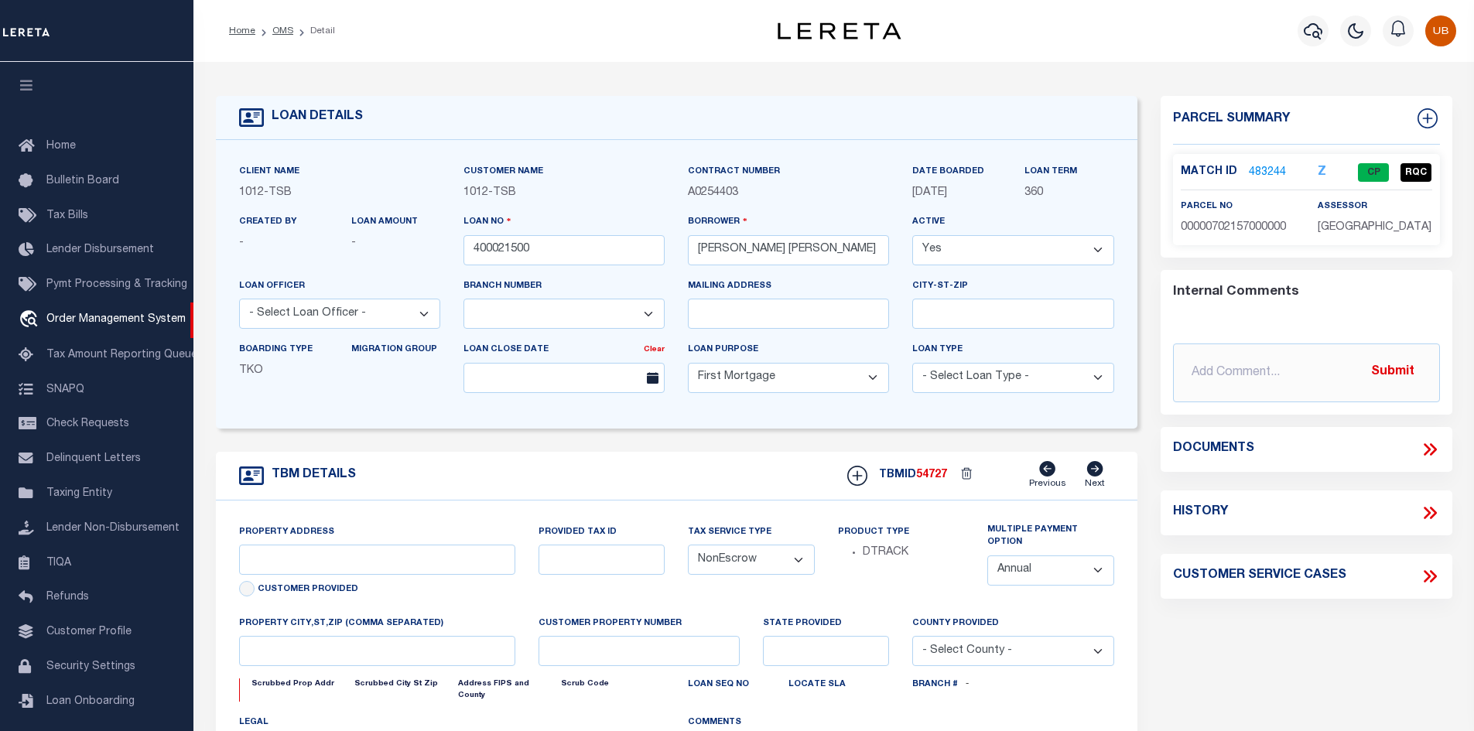
select select "4117"
type input "1915 Brundrette"
select select
type input "[GEOGRAPHIC_DATA]"
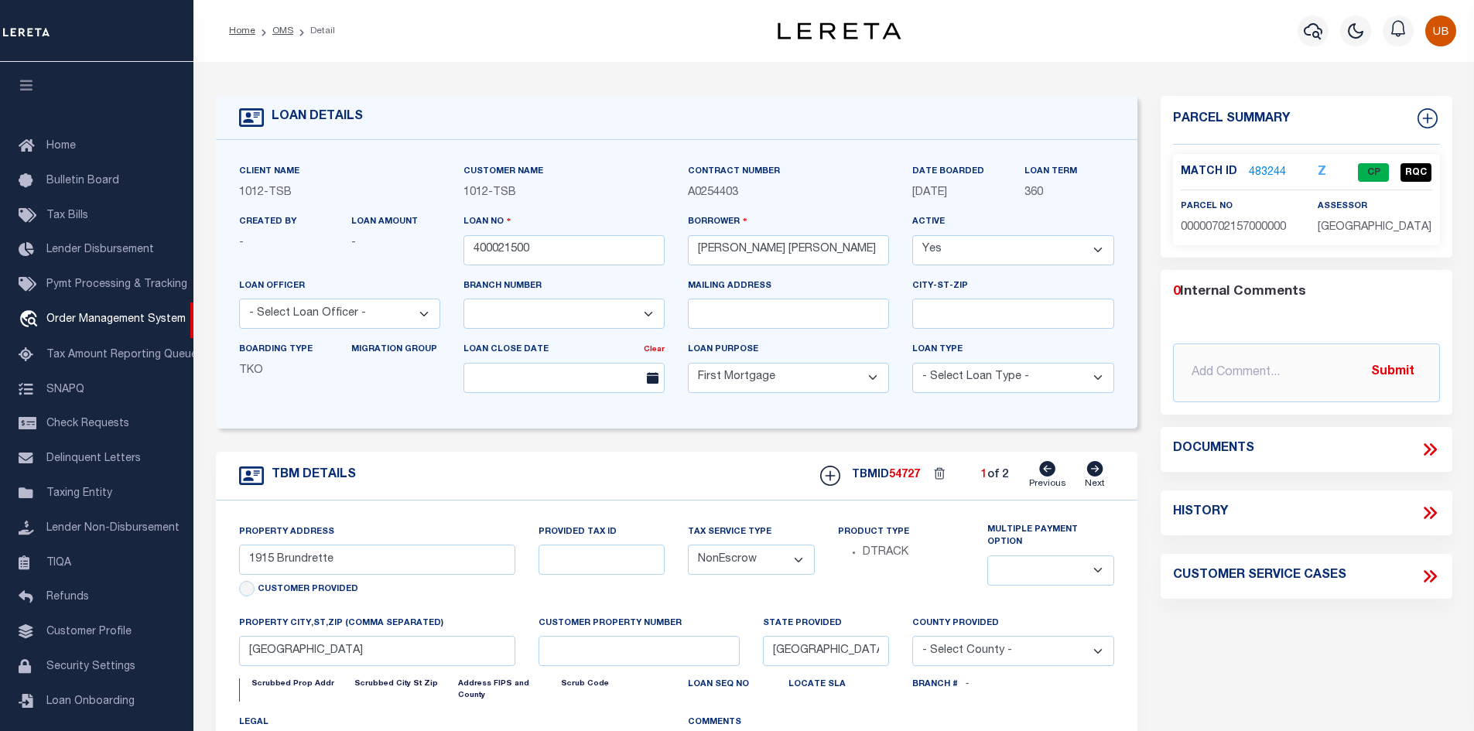
select select "[GEOGRAPHIC_DATA]"
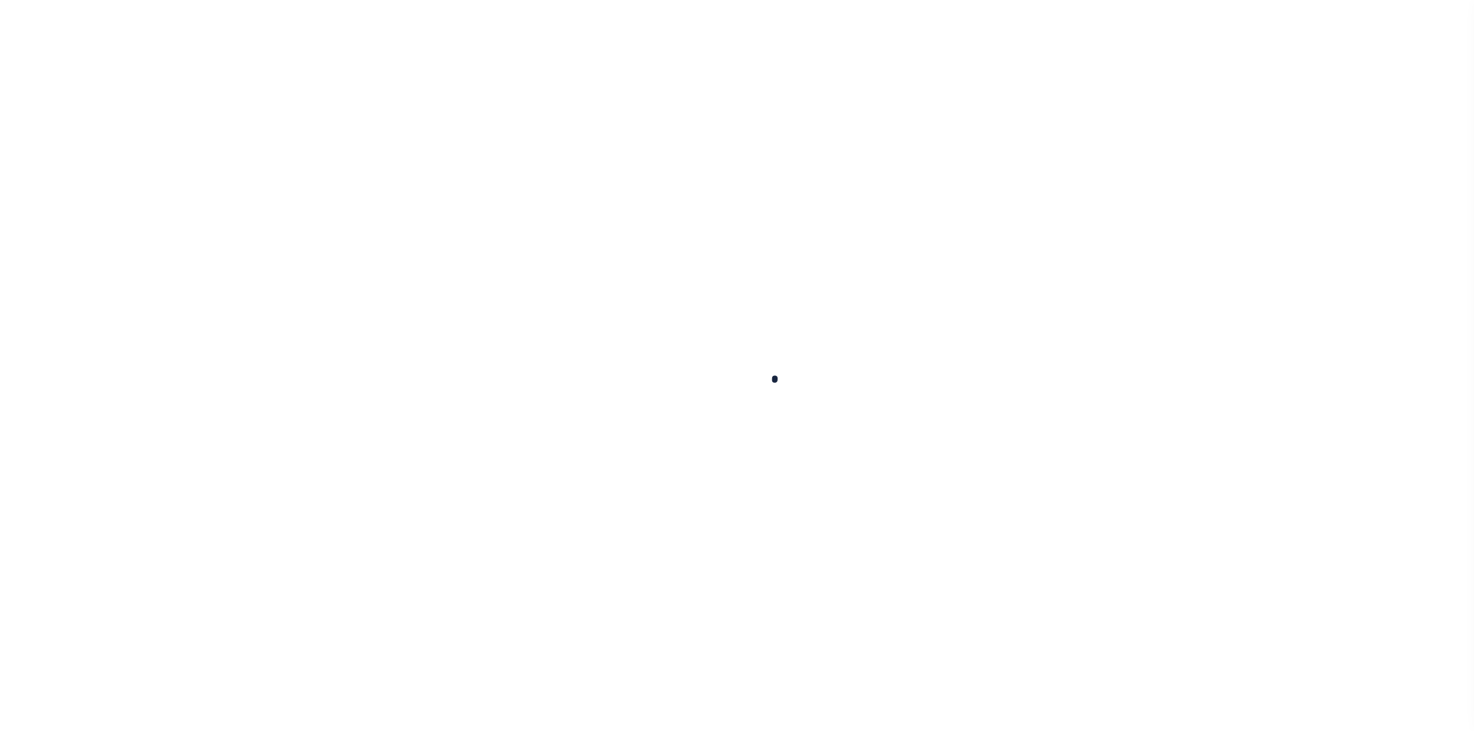
type input "400021500"
type input "[PERSON_NAME] [PERSON_NAME]"
select select
select select "10"
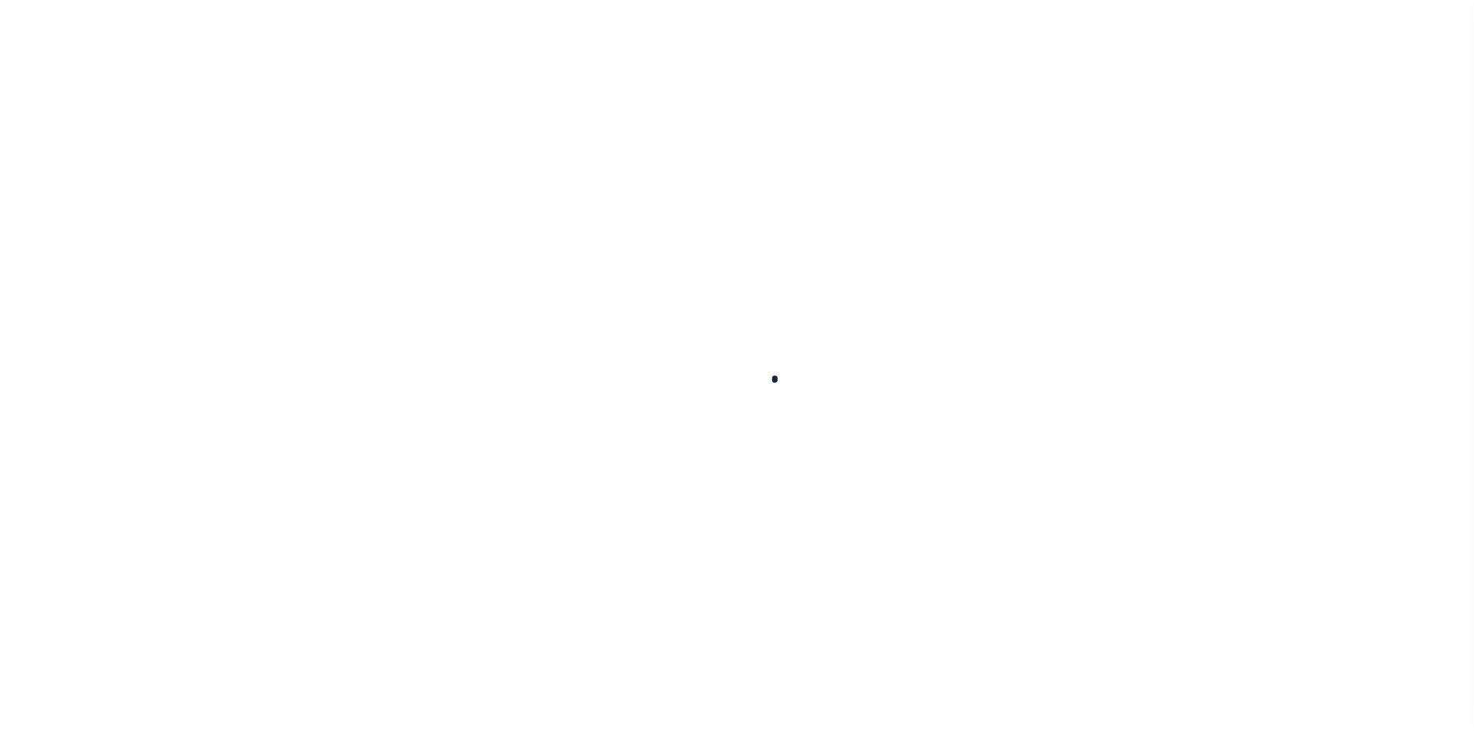
select select "NonEscrow"
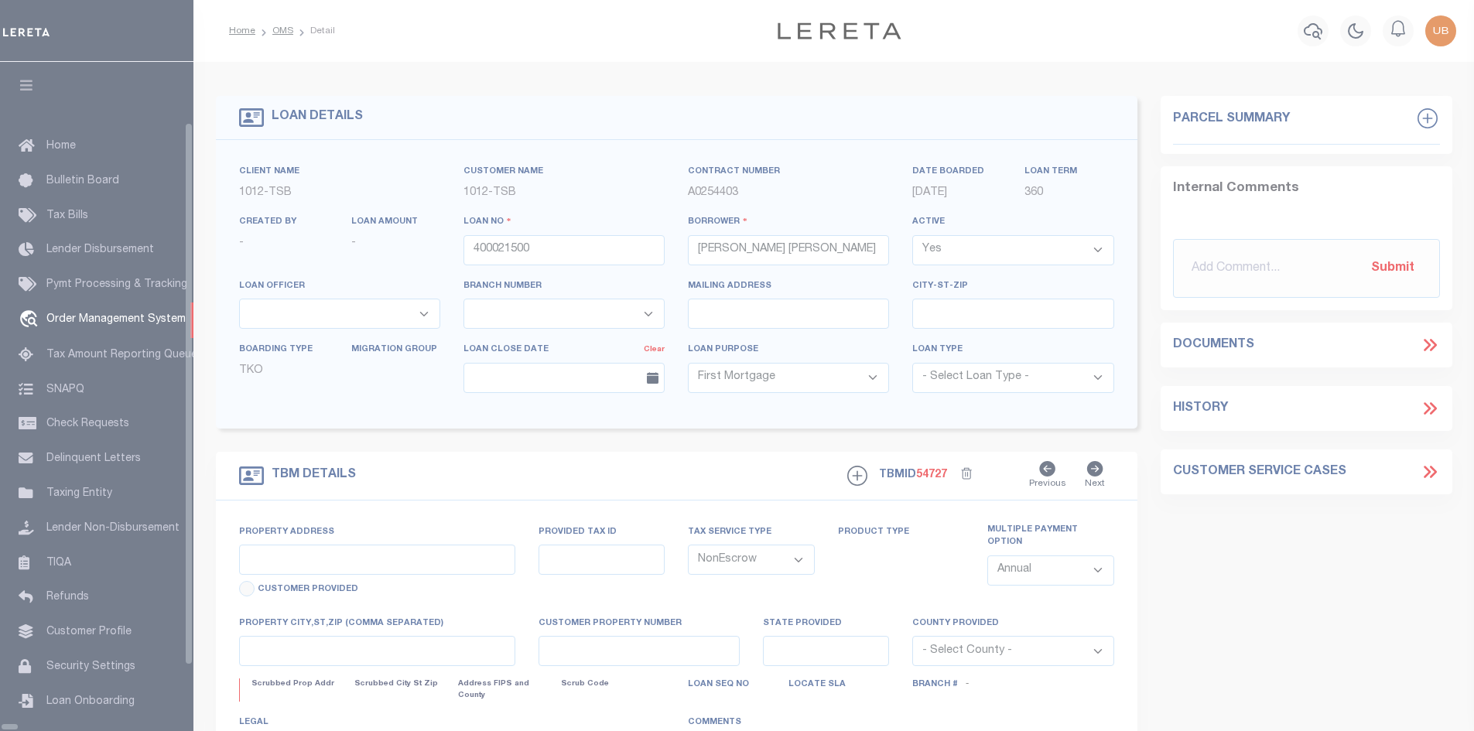
select select "4117"
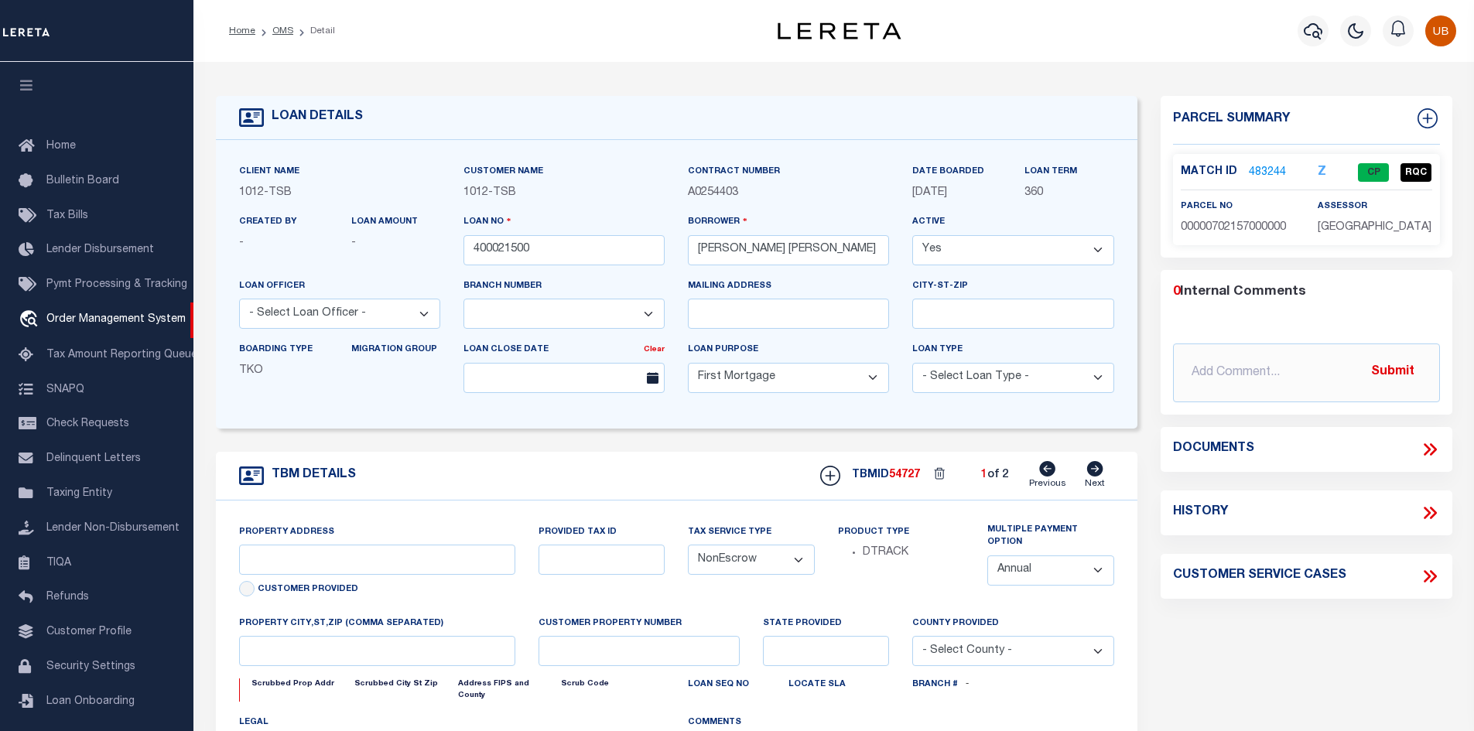
type input "1915 Brundrette"
select select
type input "[GEOGRAPHIC_DATA]"
select select "[GEOGRAPHIC_DATA]"
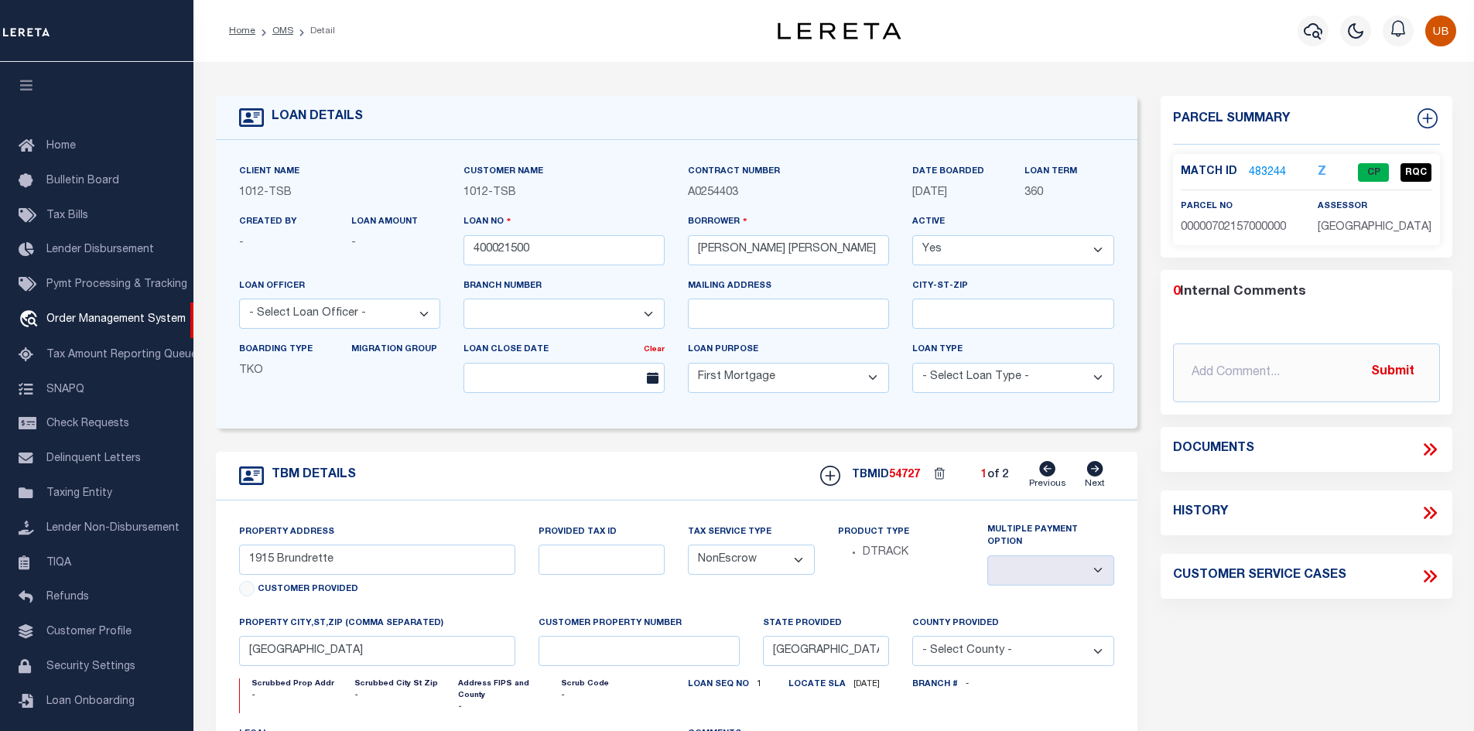
click at [1429, 452] on icon at bounding box center [1427, 449] width 7 height 12
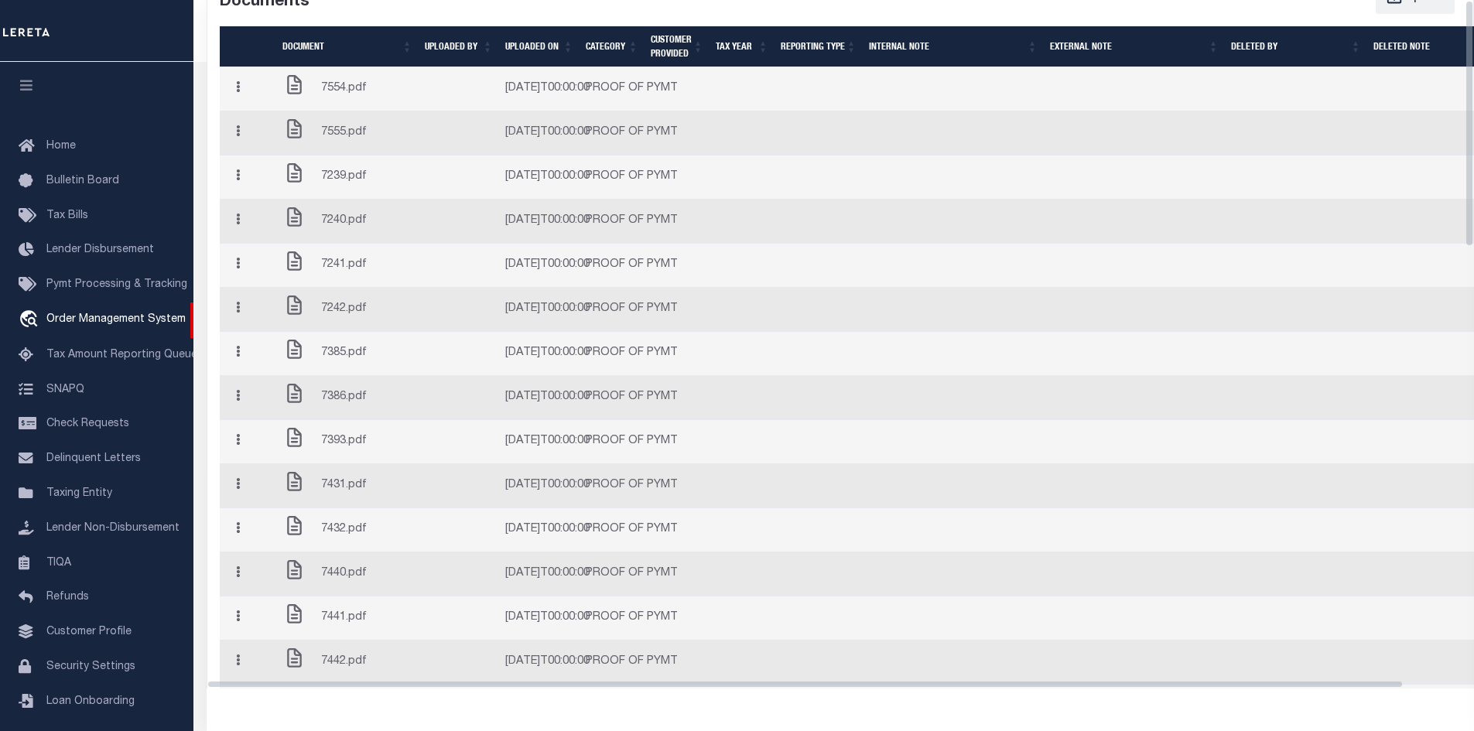
scroll to position [0, 0]
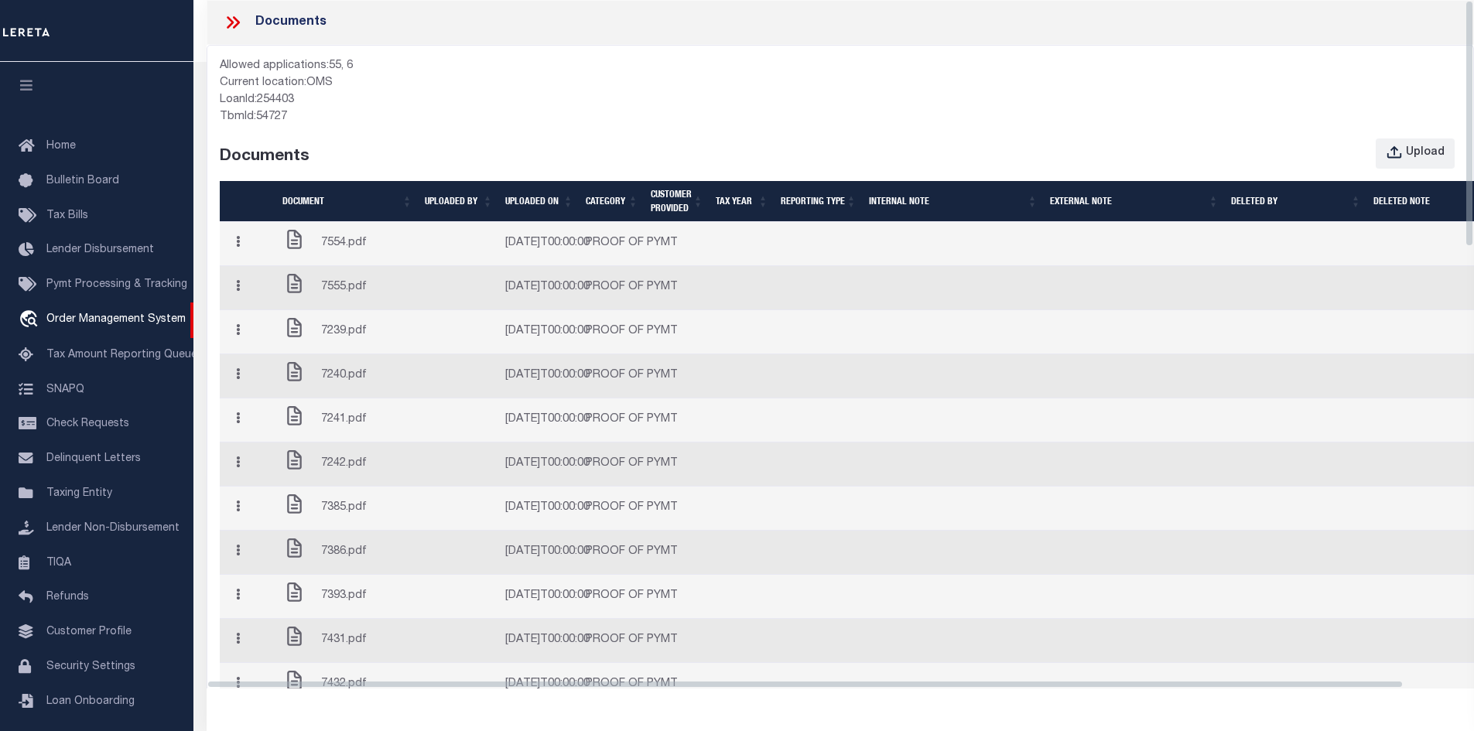
click at [227, 35] on div "Documents" at bounding box center [841, 22] width 1268 height 45
click at [228, 28] on icon at bounding box center [230, 22] width 7 height 12
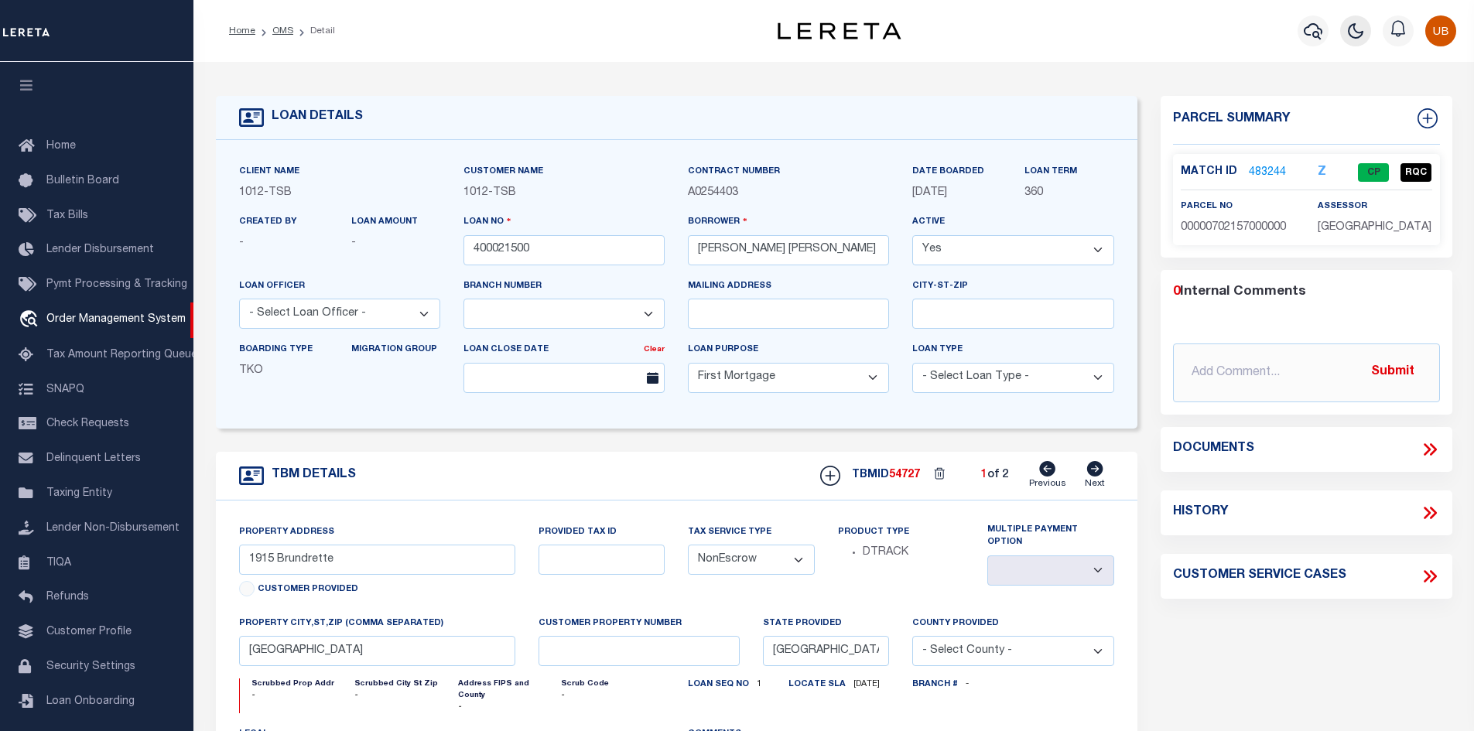
click at [1361, 36] on icon "button" at bounding box center [1356, 31] width 19 height 19
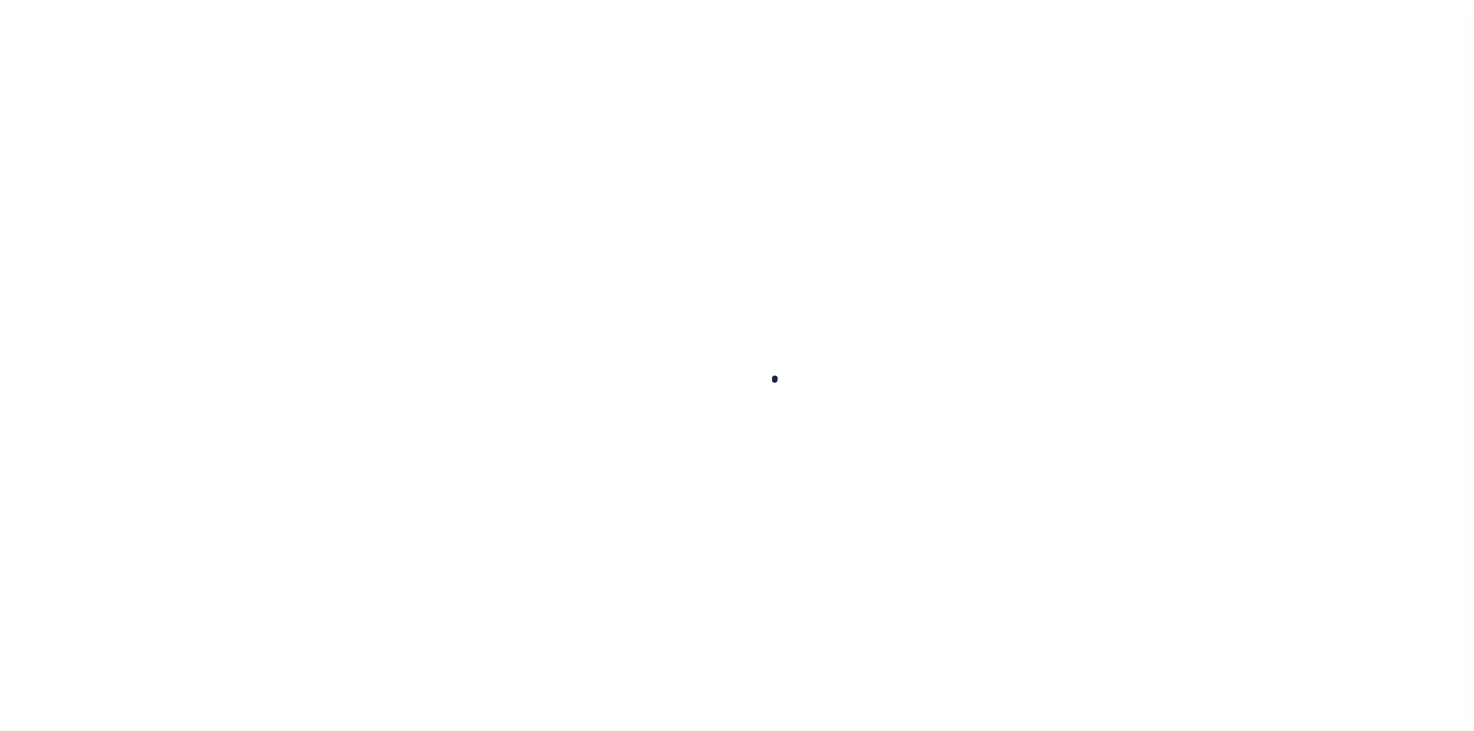
type input "400021500"
type input "[PERSON_NAME] [PERSON_NAME]"
select select
select select "10"
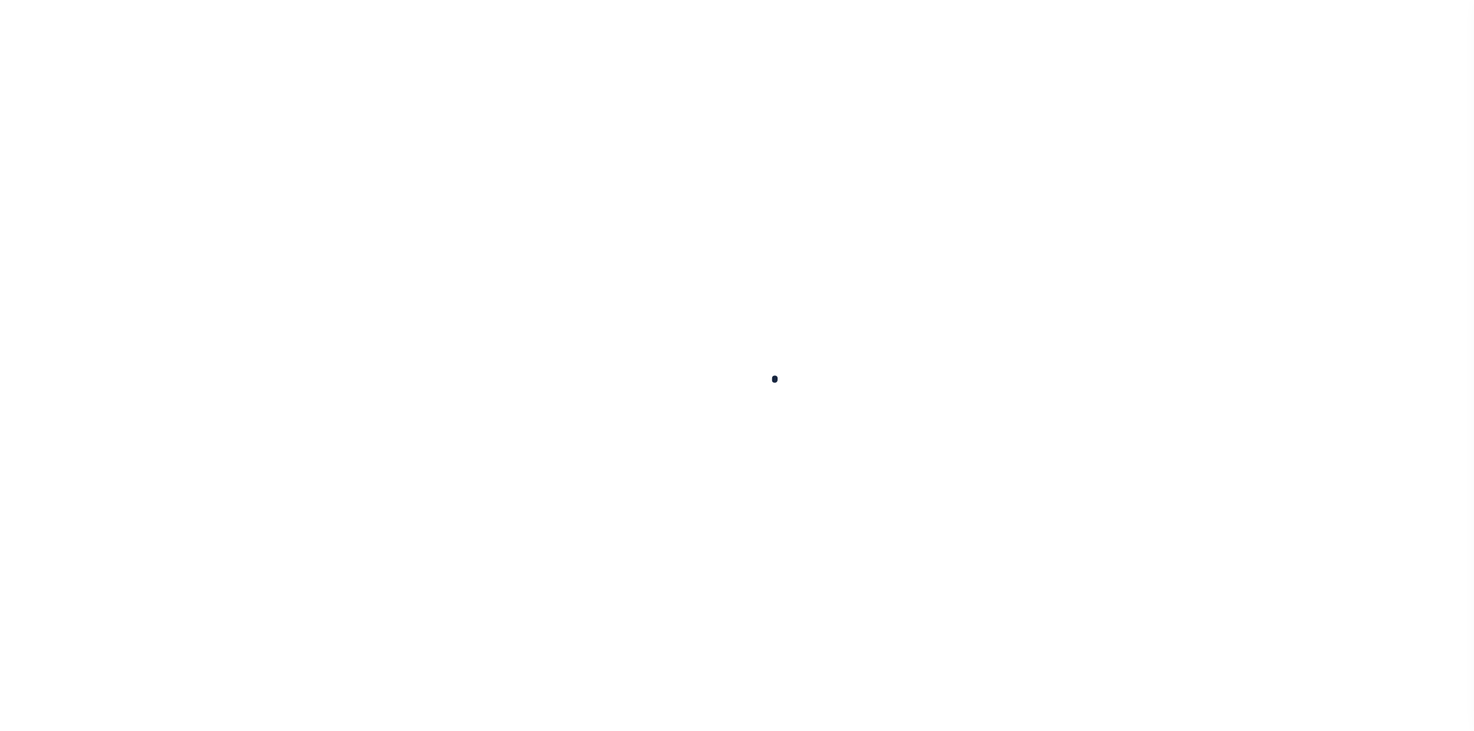
select select "NonEscrow"
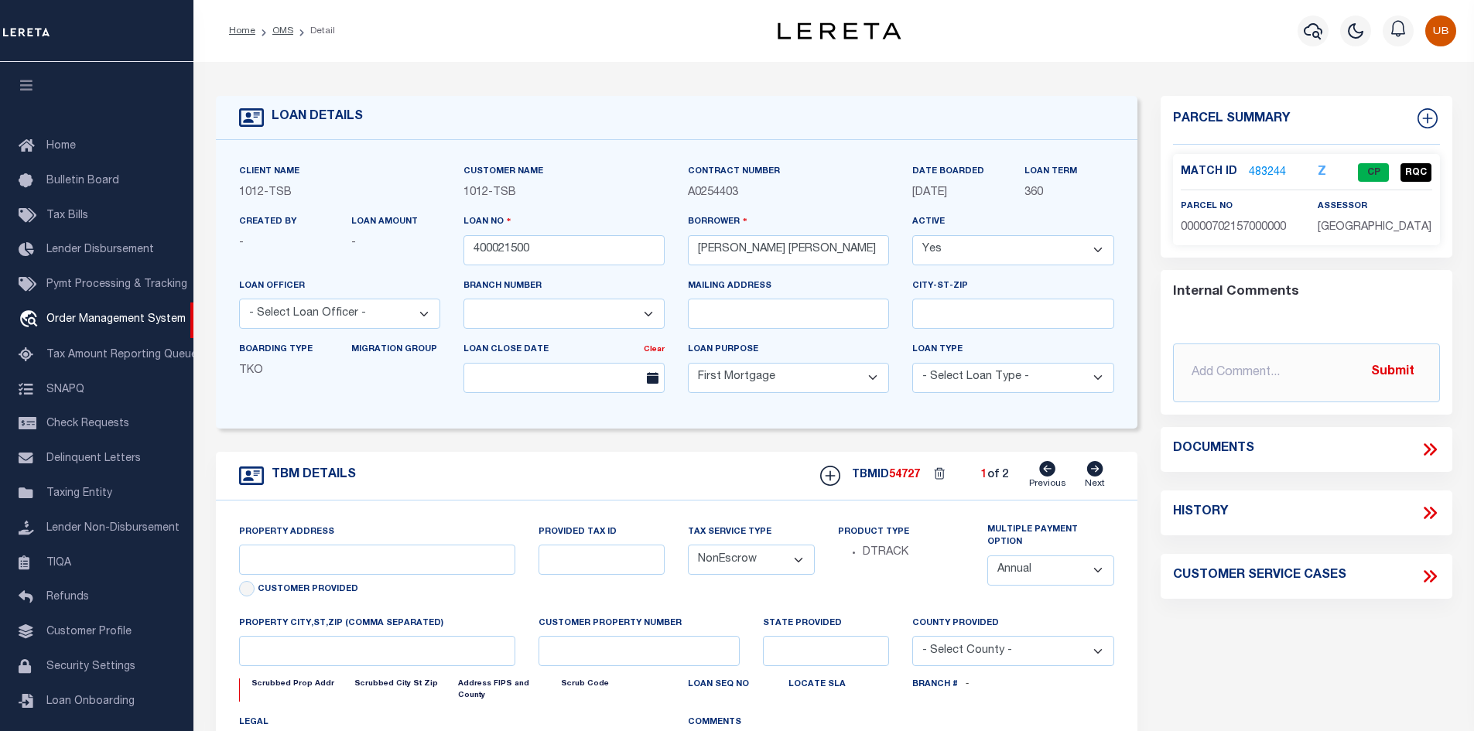
select select "4117"
type input "1915 Brundrette"
select select
type input "[GEOGRAPHIC_DATA]"
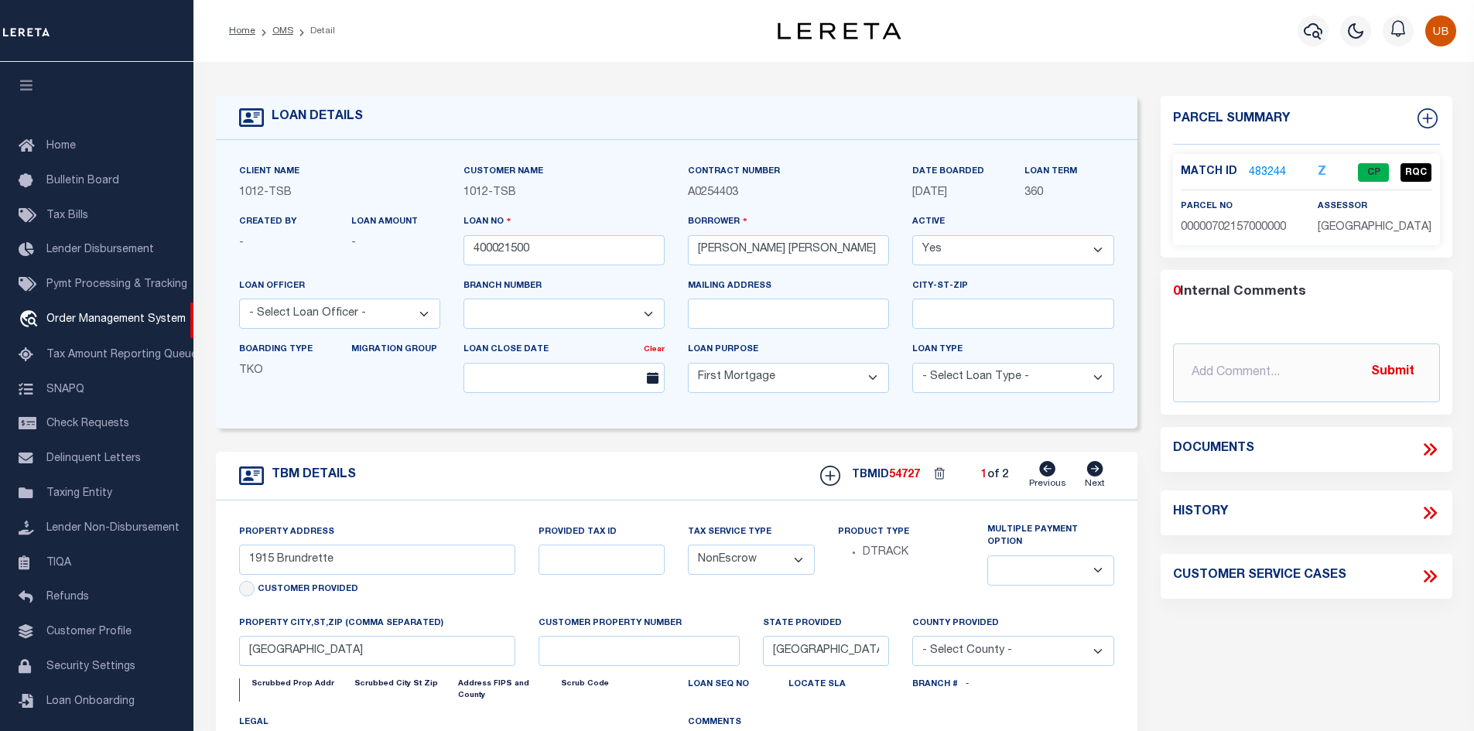
select select "[GEOGRAPHIC_DATA]"
click at [1349, 33] on icon "button" at bounding box center [1356, 31] width 19 height 19
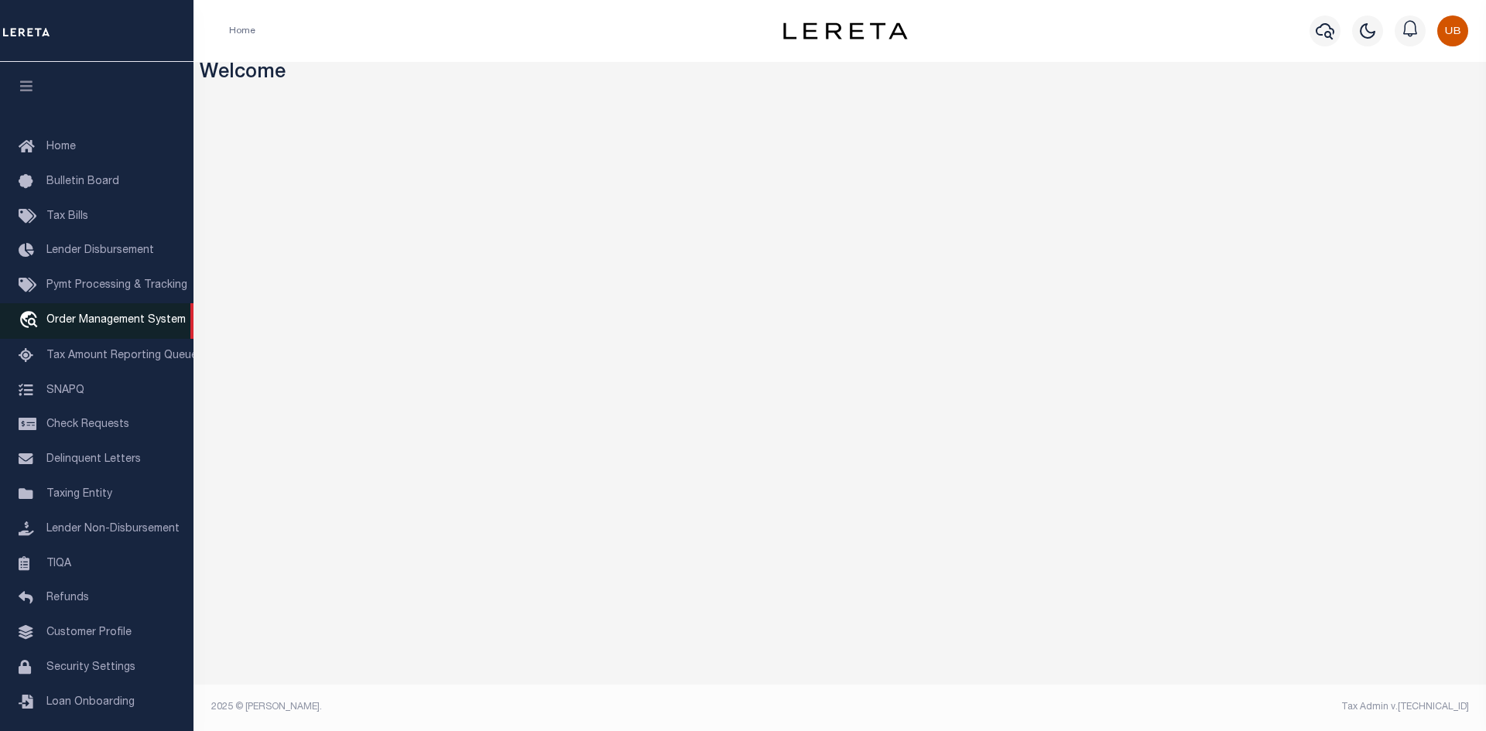
click at [110, 330] on link "travel_explore Order Management System" at bounding box center [96, 321] width 193 height 36
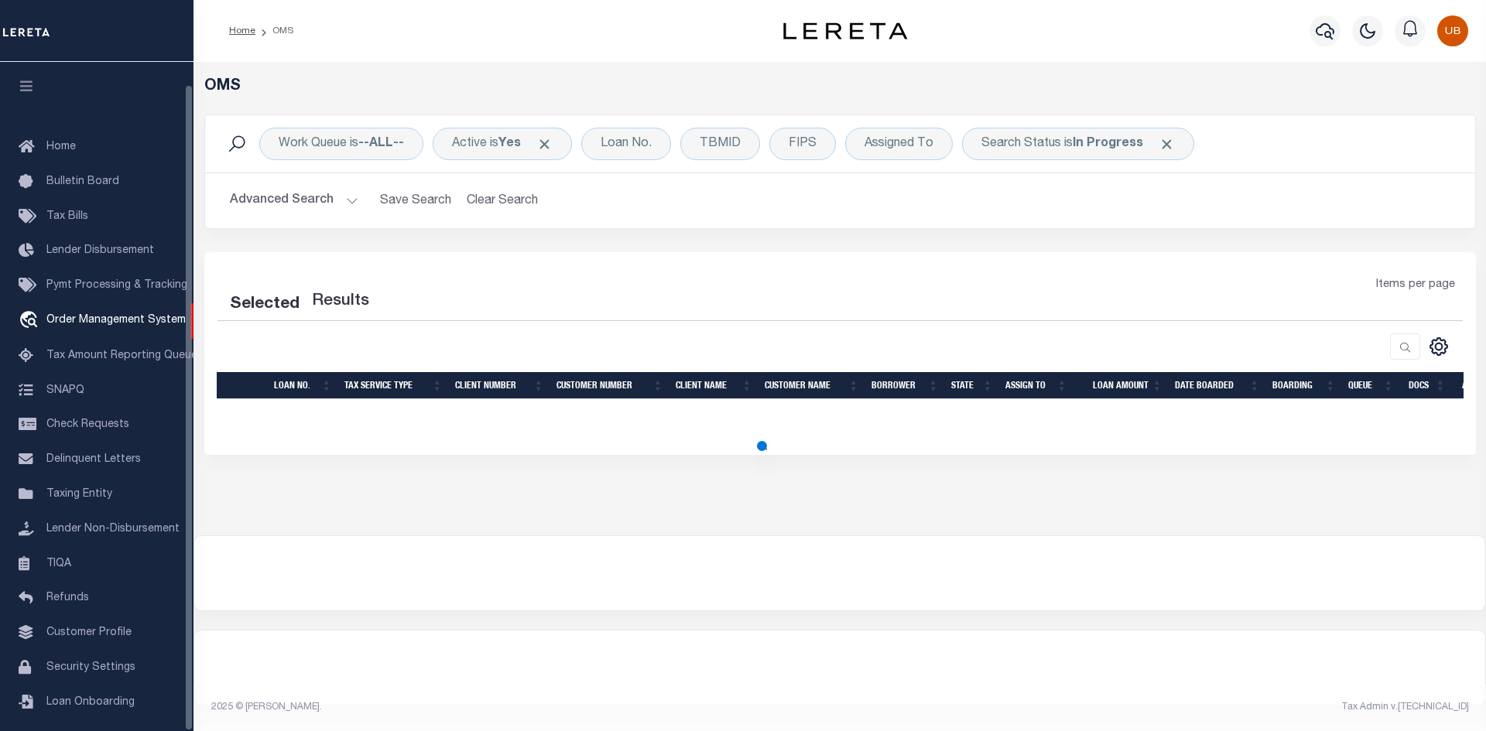
select select "200"
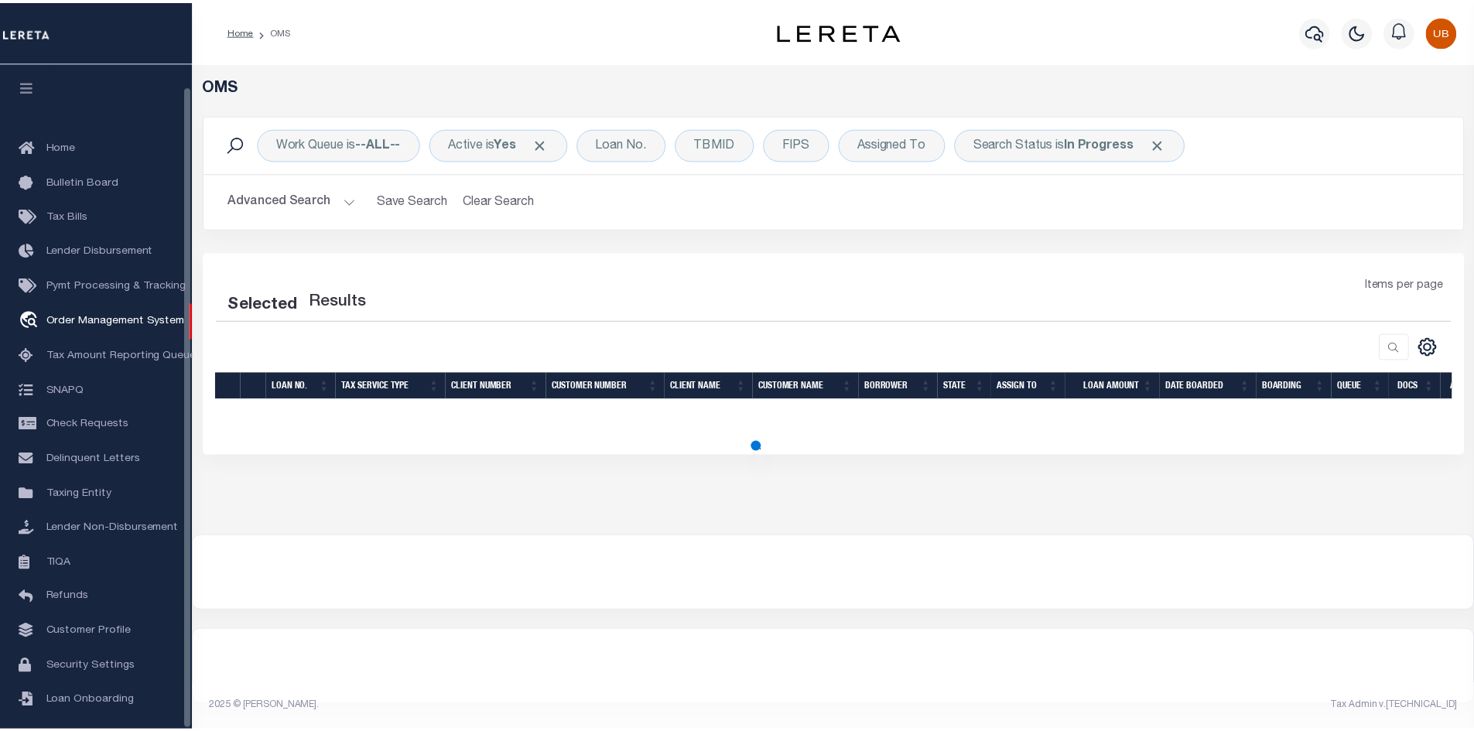
scroll to position [22, 0]
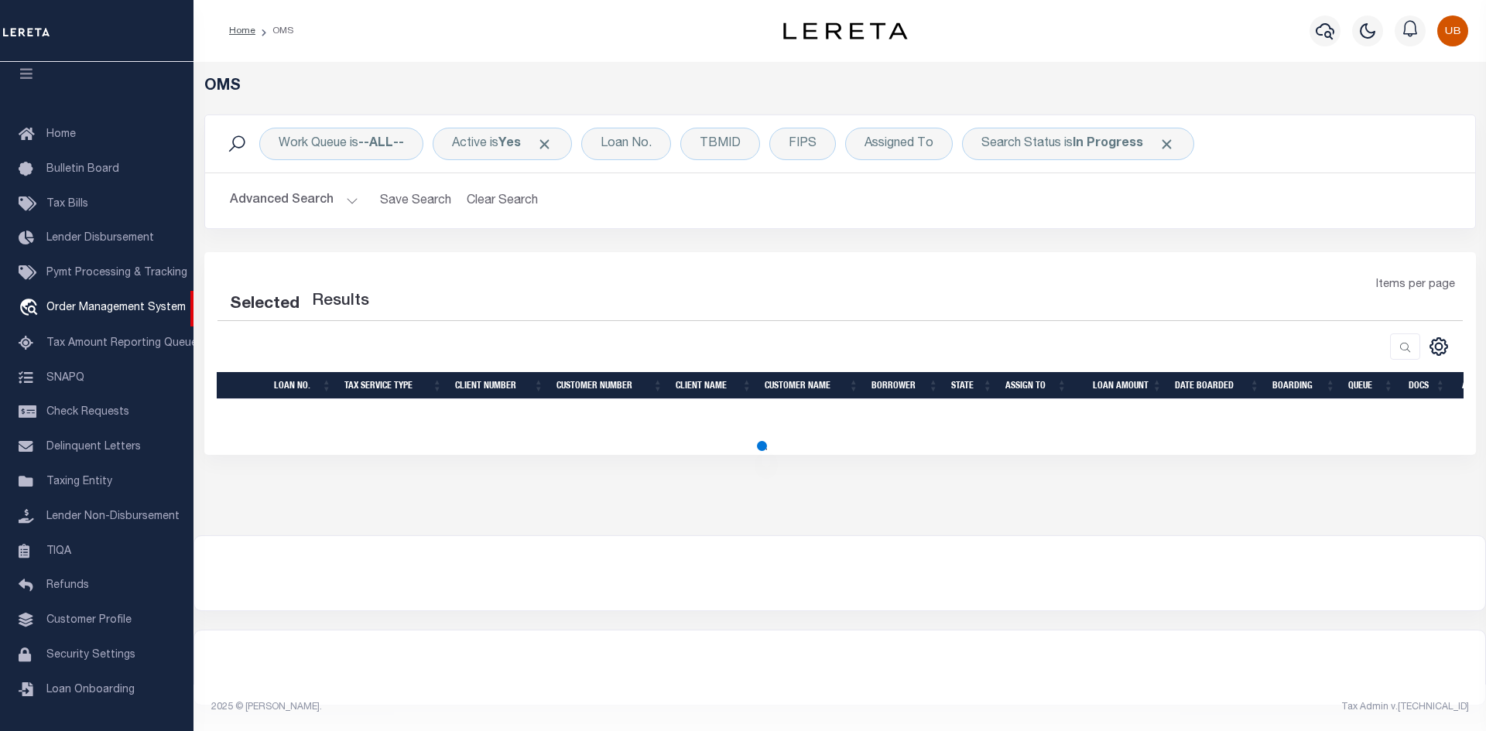
select select "200"
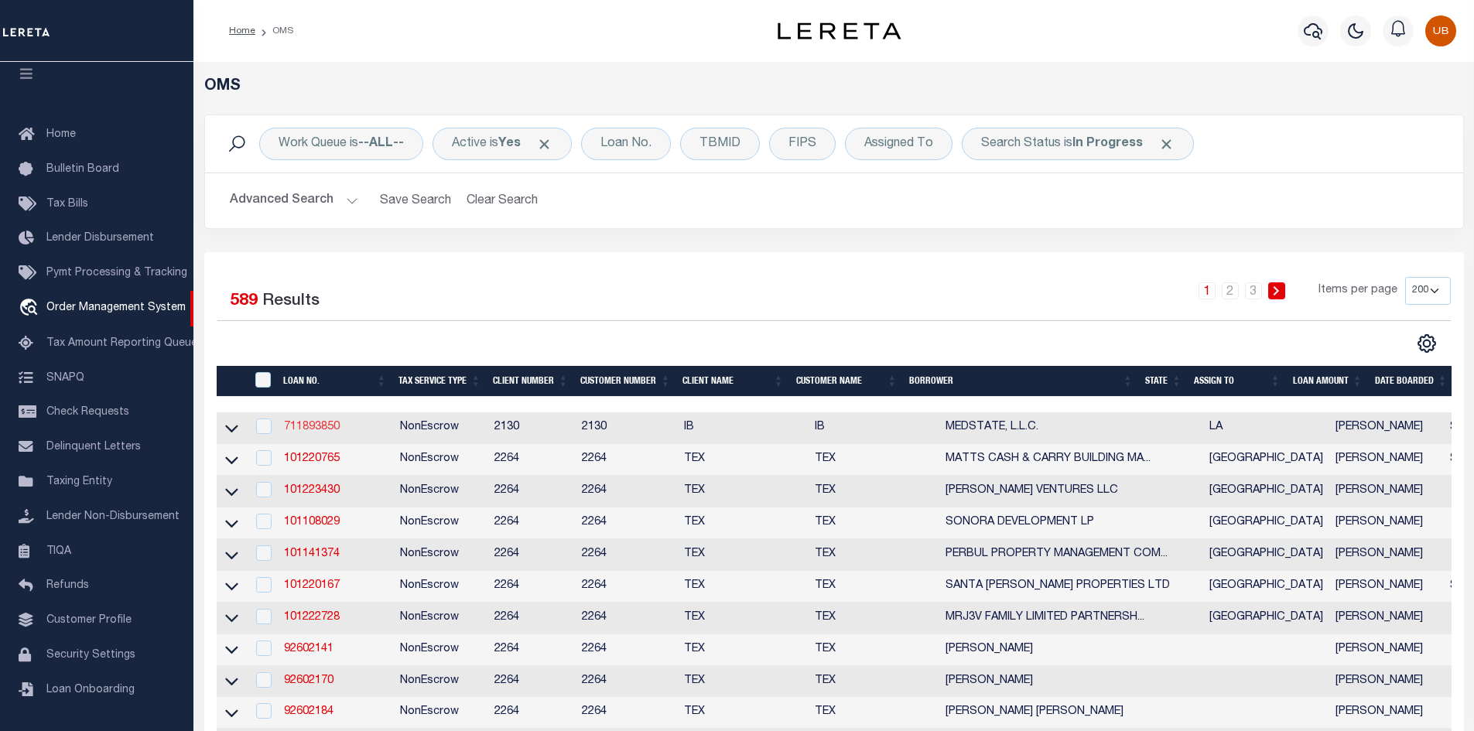
click at [333, 422] on link "711893850" at bounding box center [312, 427] width 56 height 11
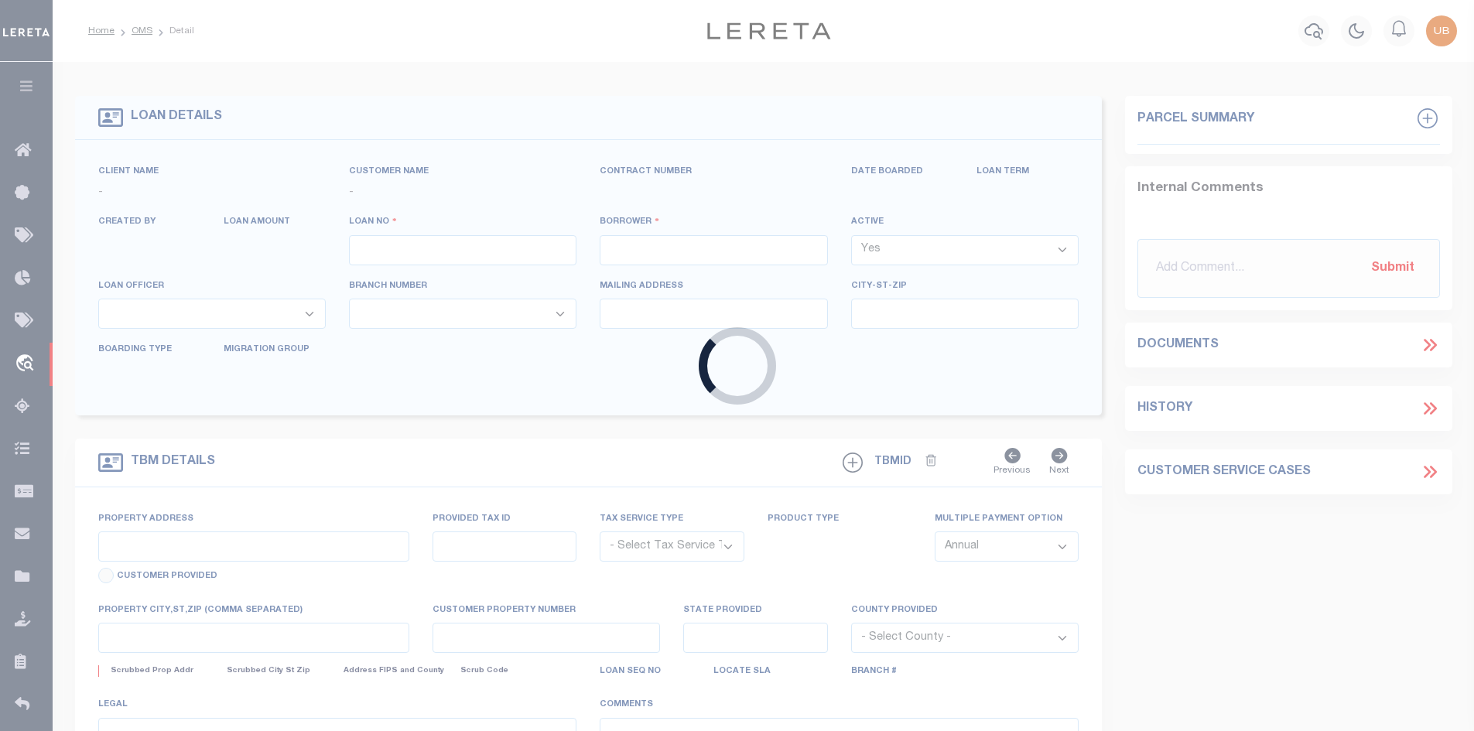
type input "711893850"
type input "MEDSTATE, L.L.C."
select select
type input "[STREET_ADDRESS][PERSON_NAME] AND 2-X"
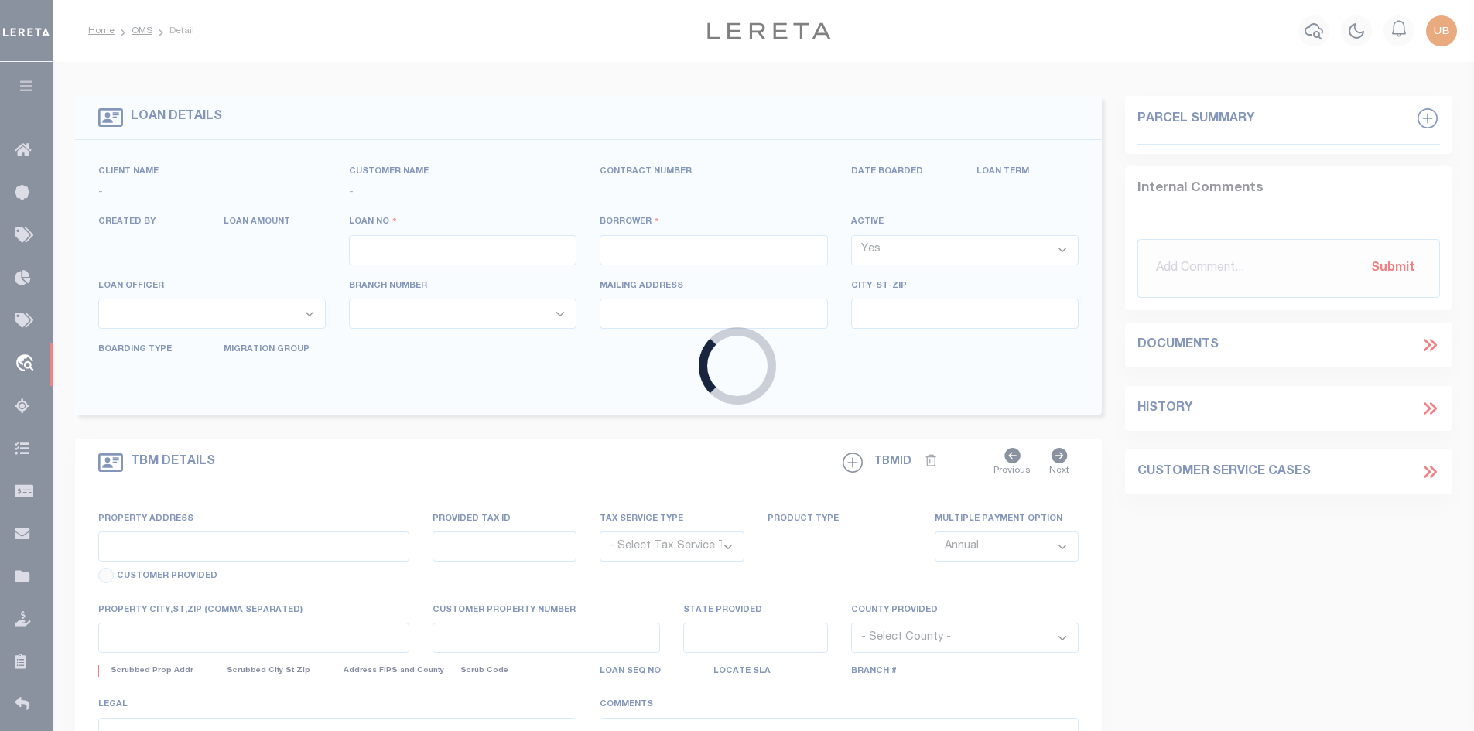
type input "[PERSON_NAME] LA 70433"
select select "NonEscrow"
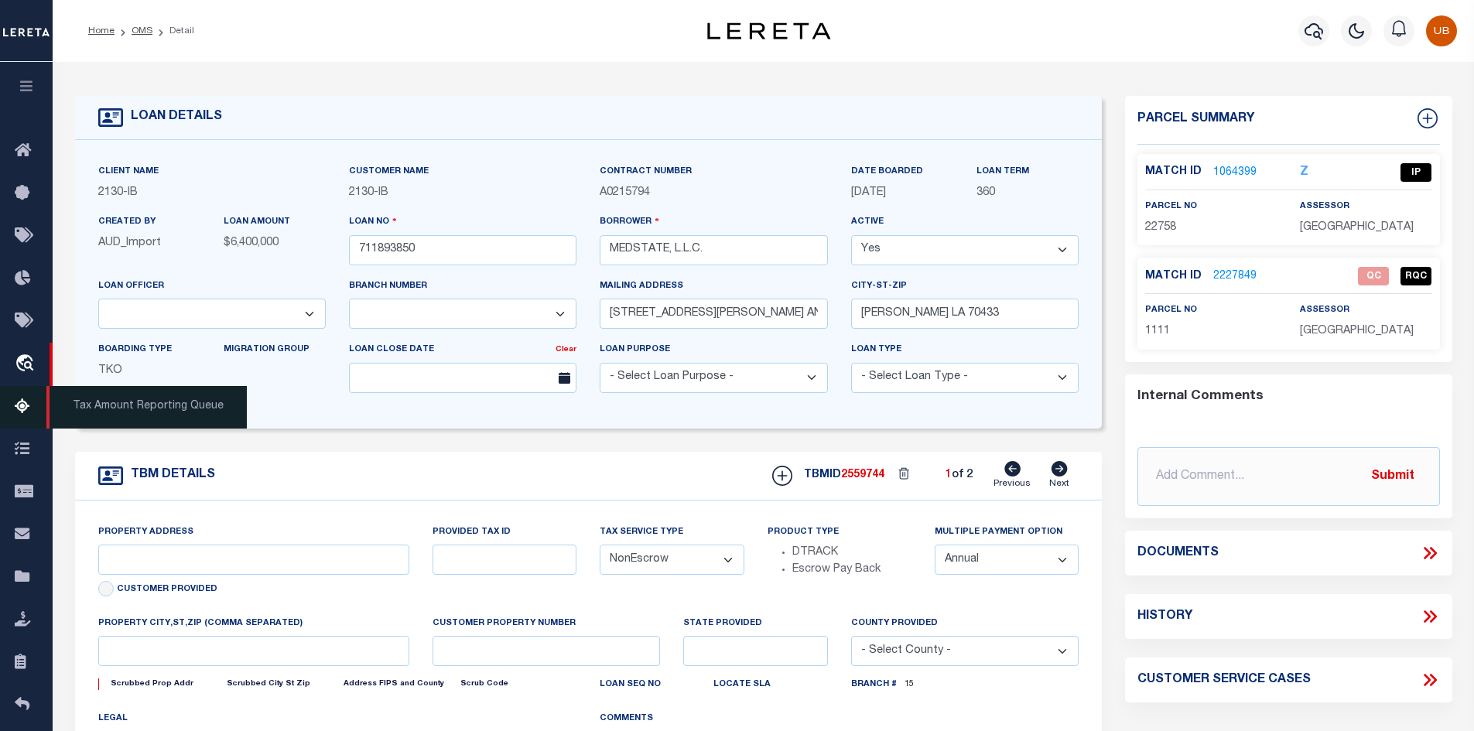
select select "2464"
type input "[STREET_ADDRESS][PERSON_NAME] AND 2-X"
type input "1068111276"
select select
type input "[PERSON_NAME] LA 70433"
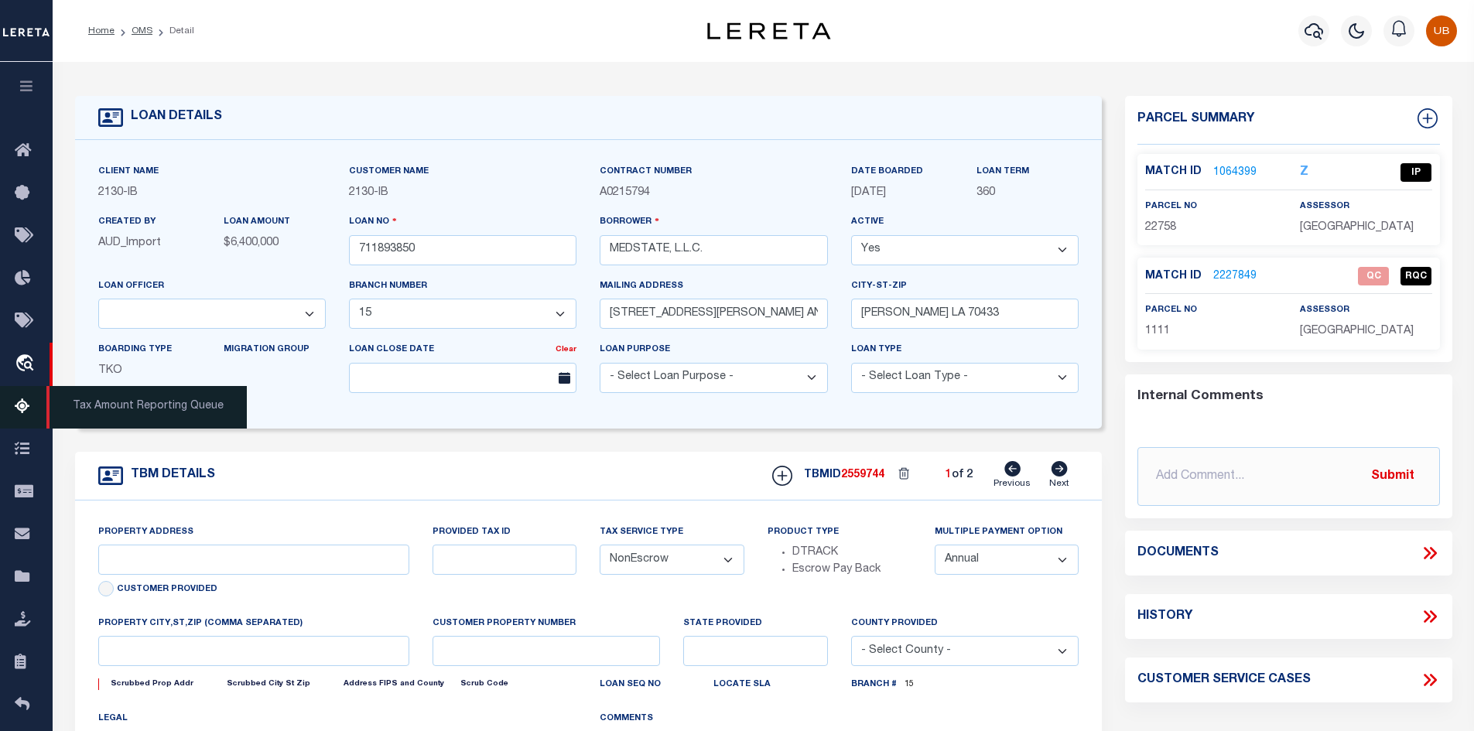
type input "Eastern"
type input "LA"
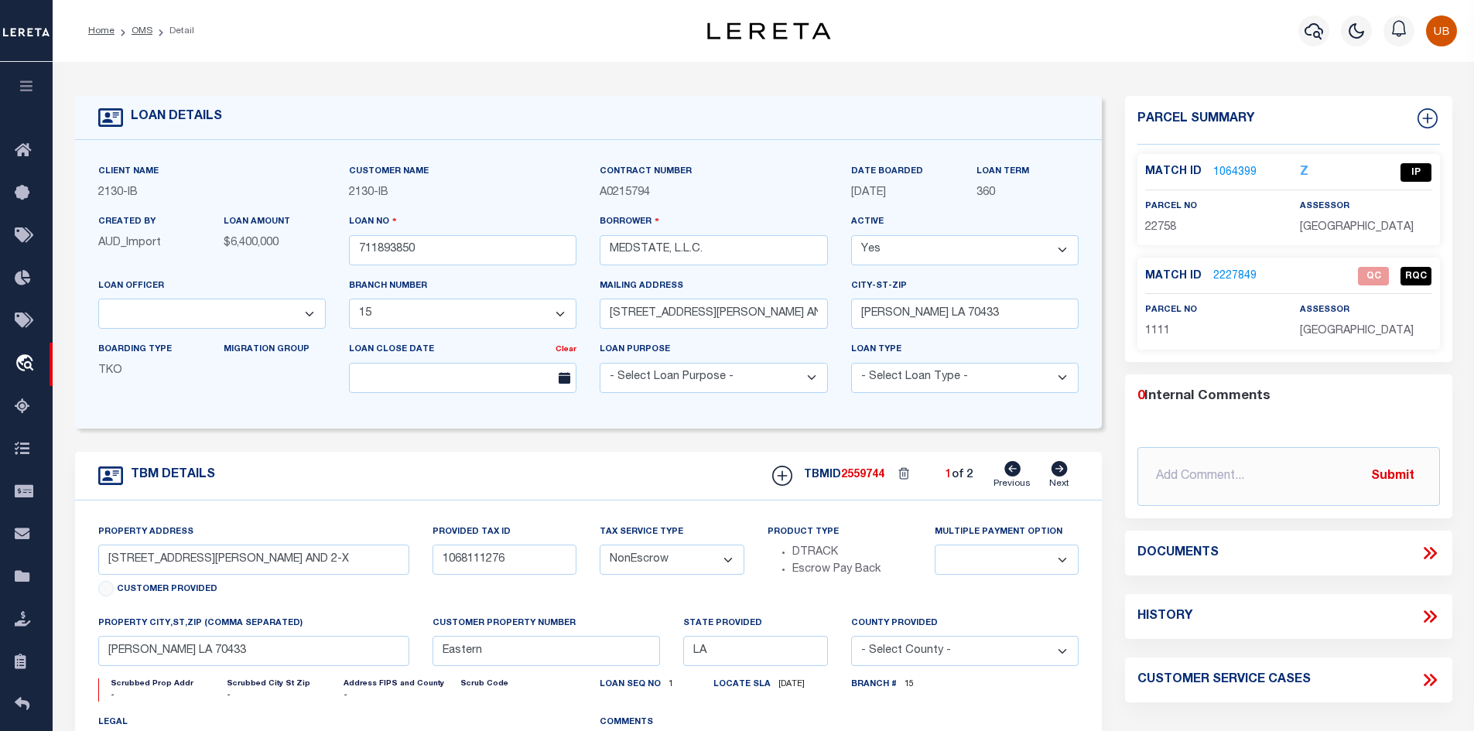
select select "4950"
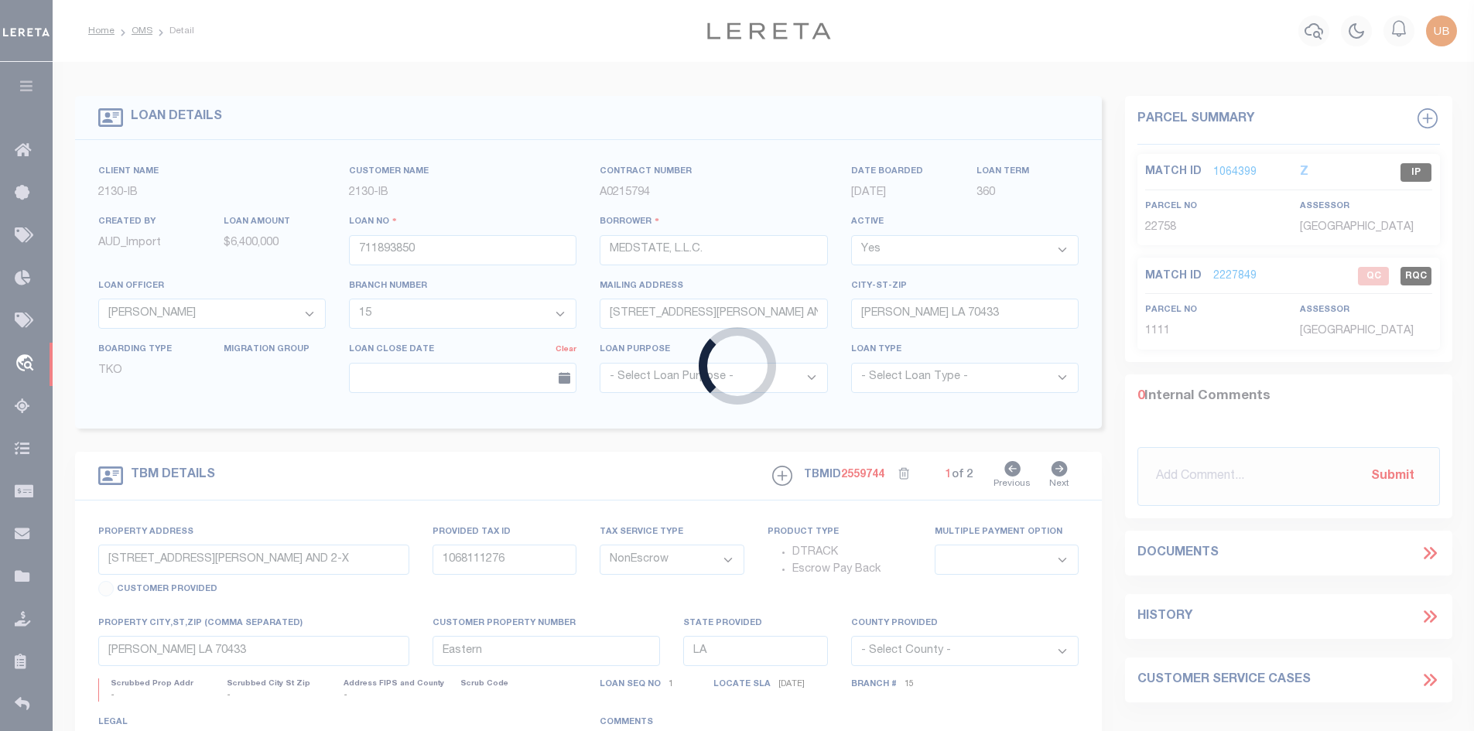
type input "400021500"
type input "[PERSON_NAME] [PERSON_NAME]"
select select
select select "10"
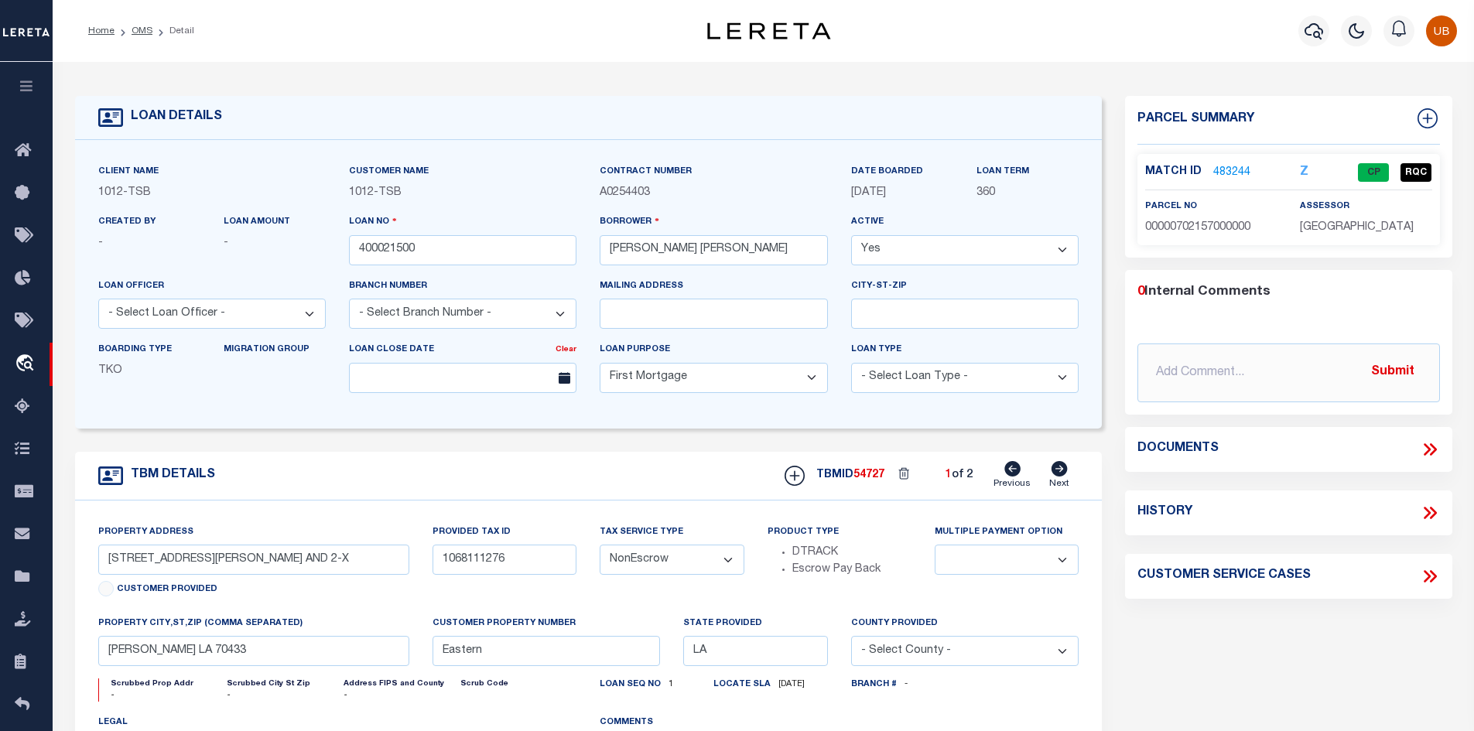
select select "4117"
type input "1915 Brundrette"
select select
type input "[GEOGRAPHIC_DATA]"
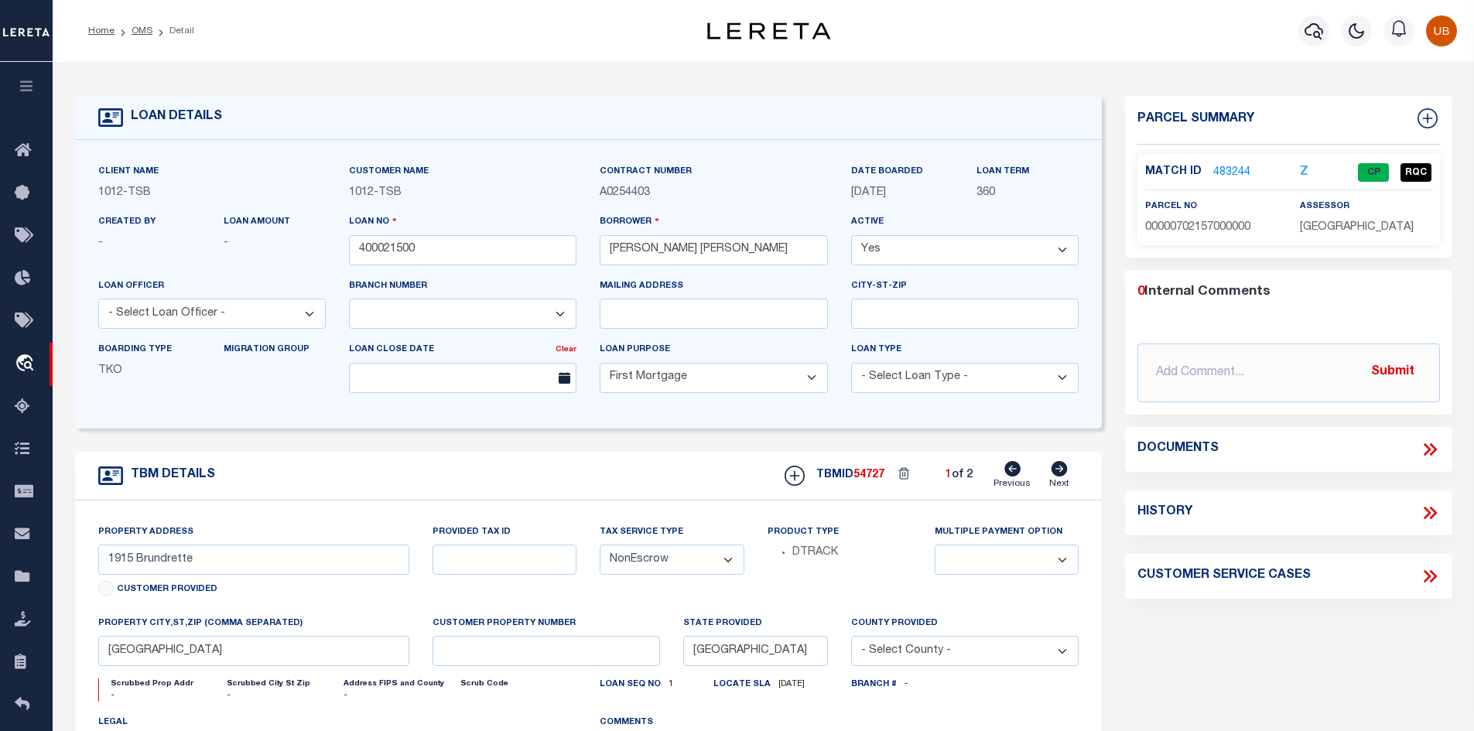
select select "[GEOGRAPHIC_DATA]"
click at [1440, 447] on icon at bounding box center [1430, 450] width 20 height 20
